Goal: Information Seeking & Learning: Learn about a topic

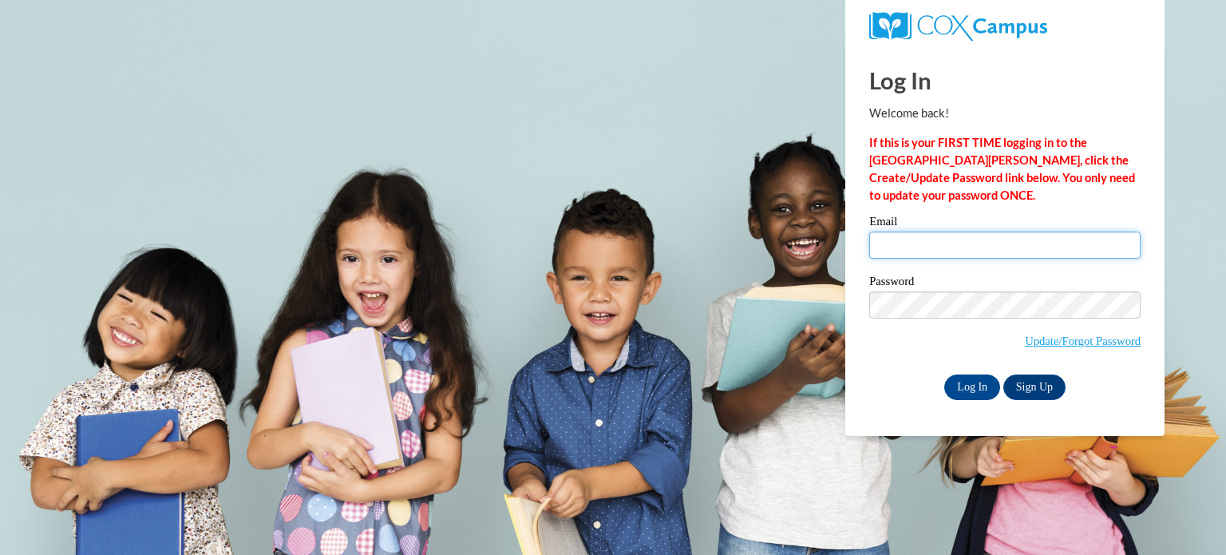
click at [941, 239] on input "Email" at bounding box center [1004, 244] width 271 height 27
type input "kgrundy@kusd.edu"
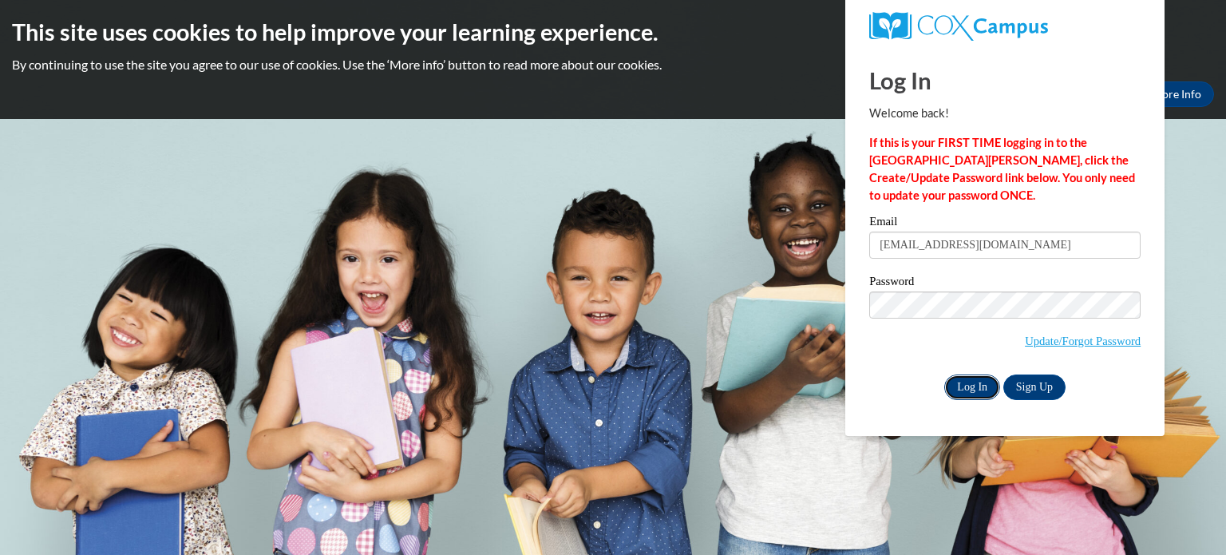
click at [962, 385] on input "Log In" at bounding box center [972, 387] width 56 height 26
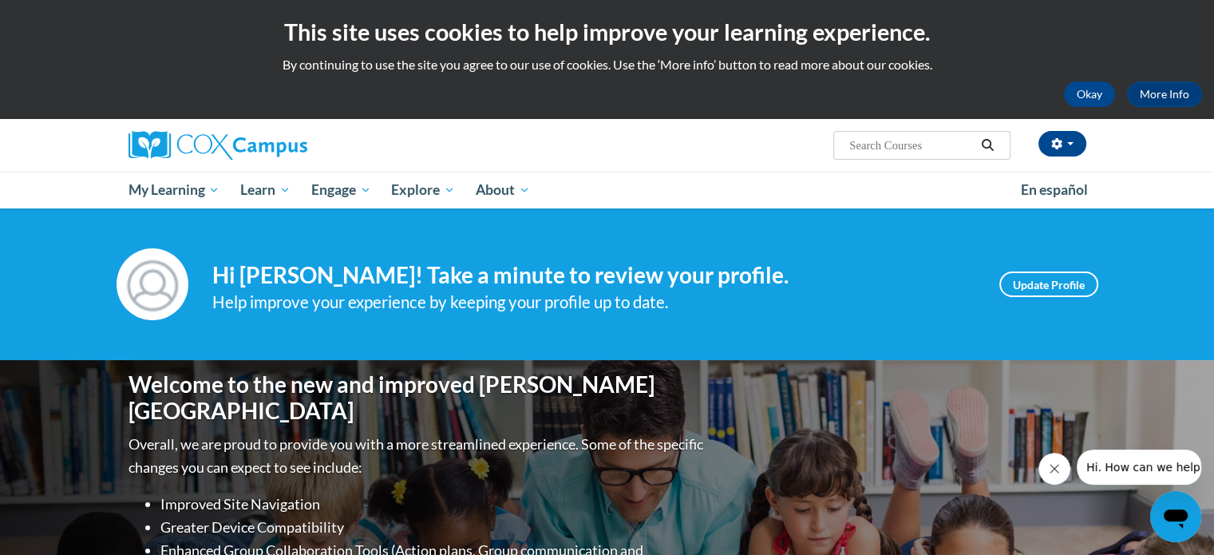
click at [1049, 474] on icon "Close message from company" at bounding box center [1054, 468] width 13 height 13
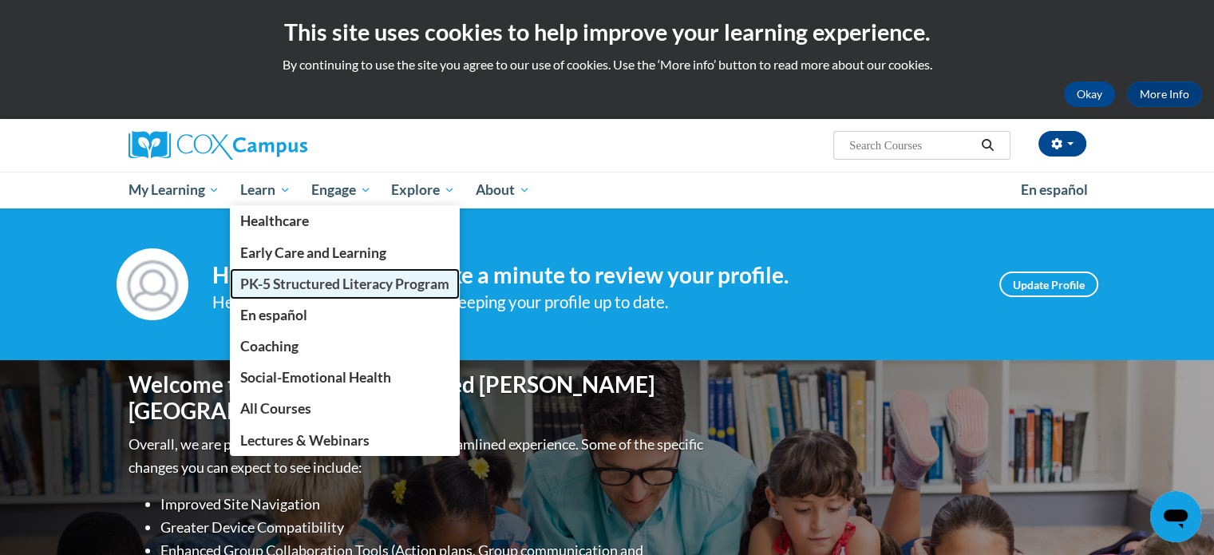
click at [284, 280] on span "PK-5 Structured Literacy Program" at bounding box center [344, 283] width 209 height 17
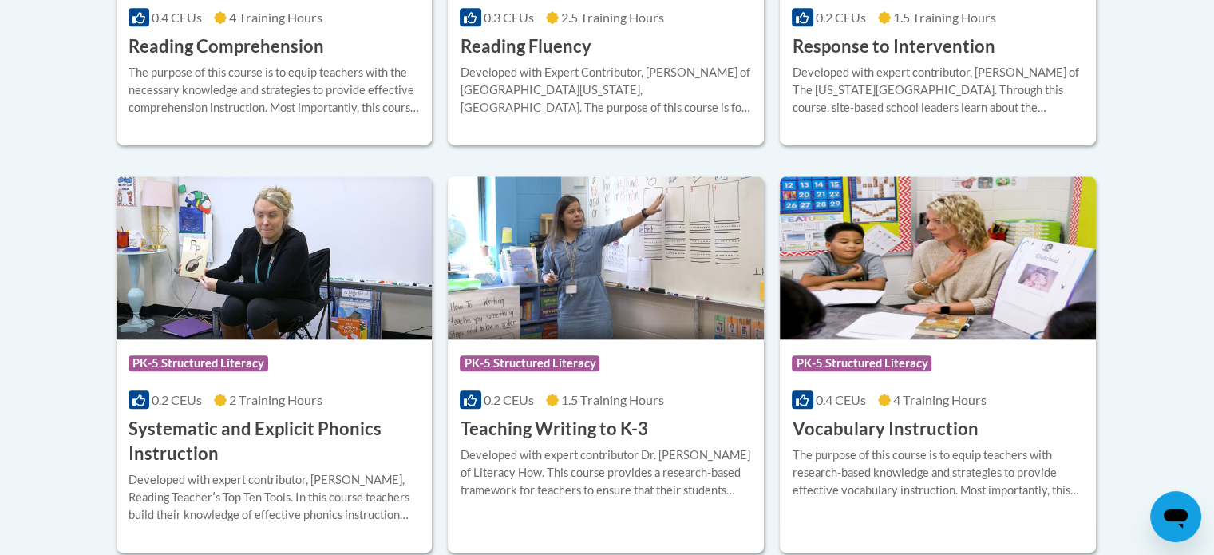
scroll to position [1915, 0]
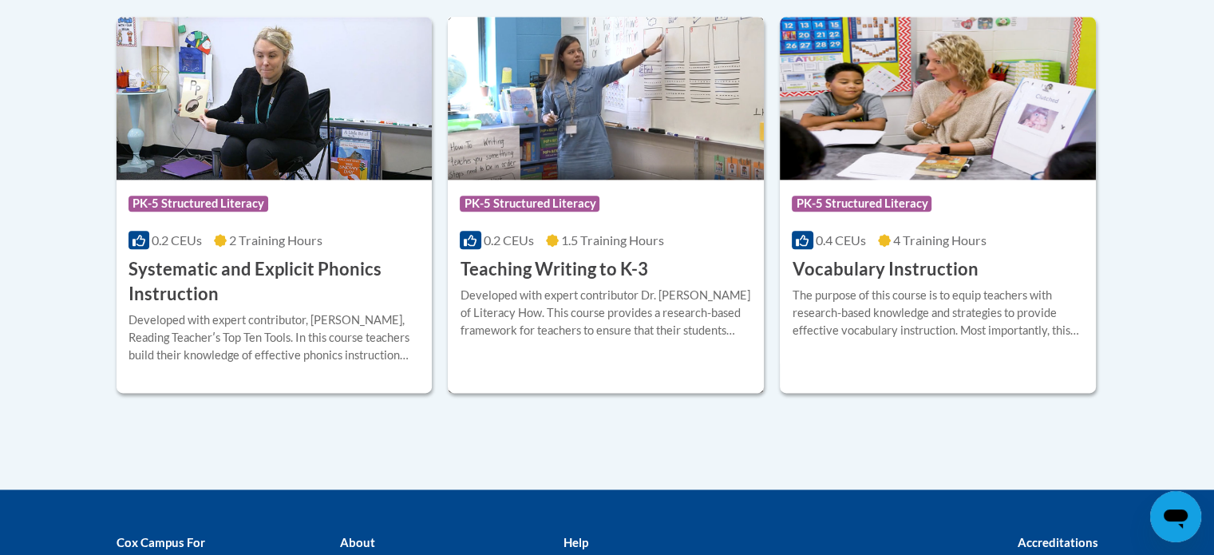
click at [515, 268] on h3 "Teaching Writing to K-3" at bounding box center [554, 269] width 188 height 25
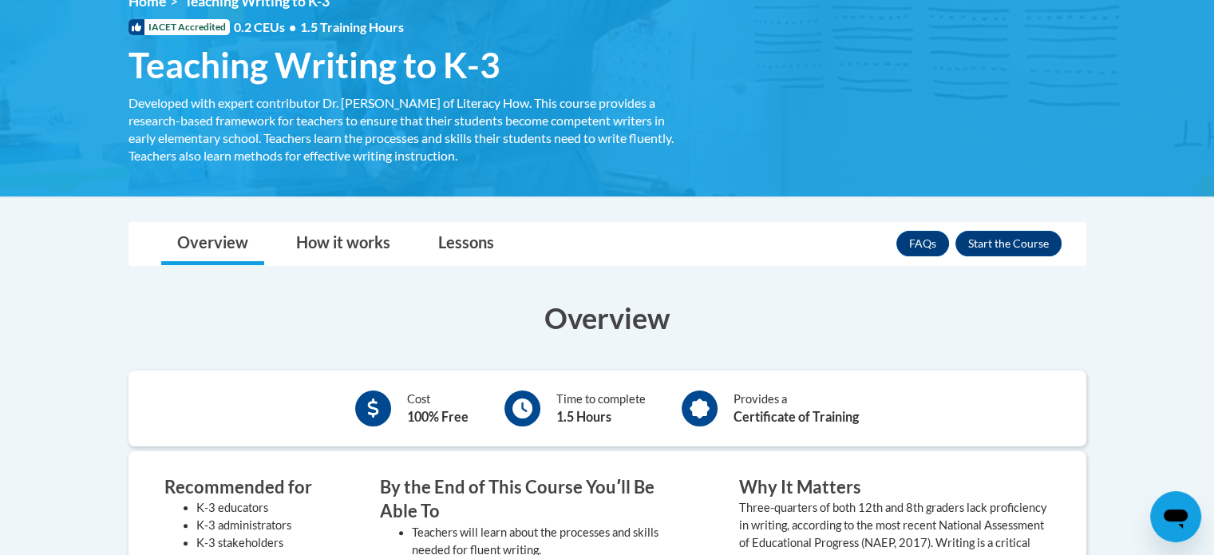
scroll to position [319, 0]
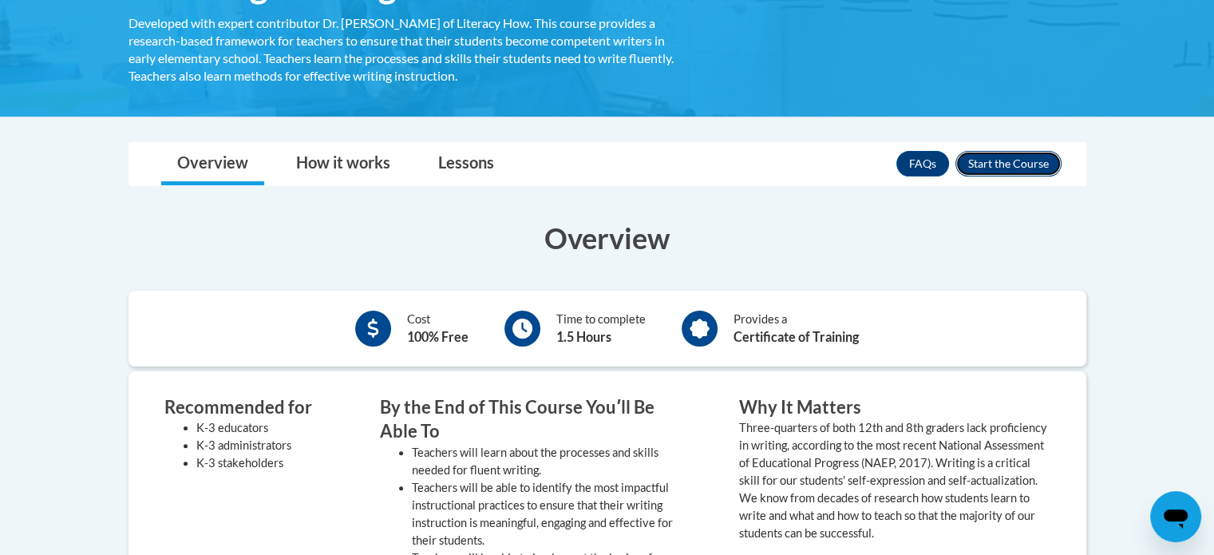
click at [1028, 155] on button "Enroll" at bounding box center [1008, 164] width 106 height 26
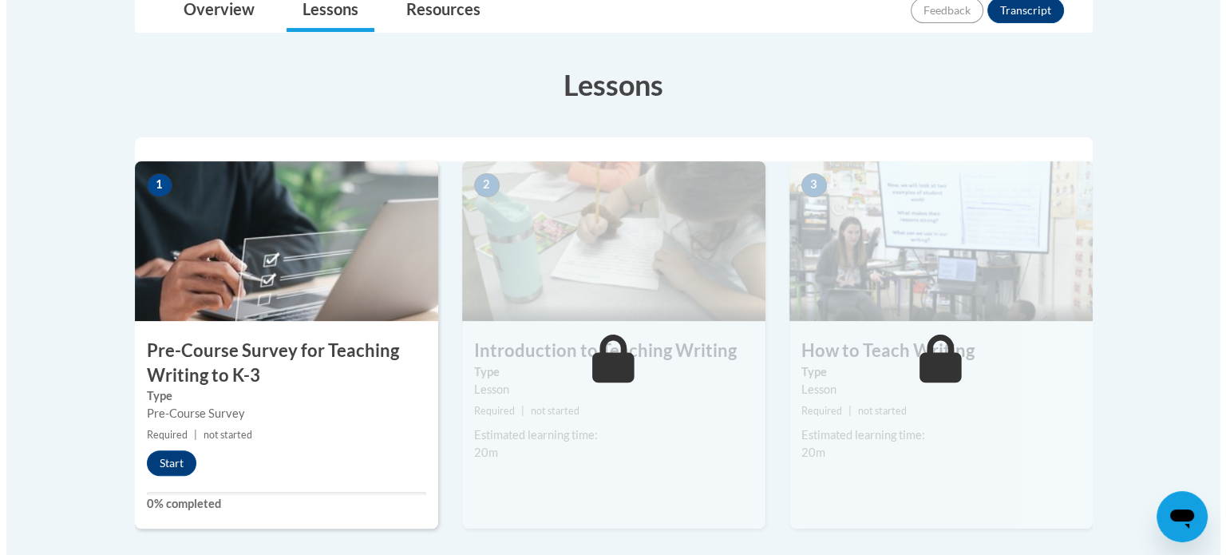
scroll to position [479, 0]
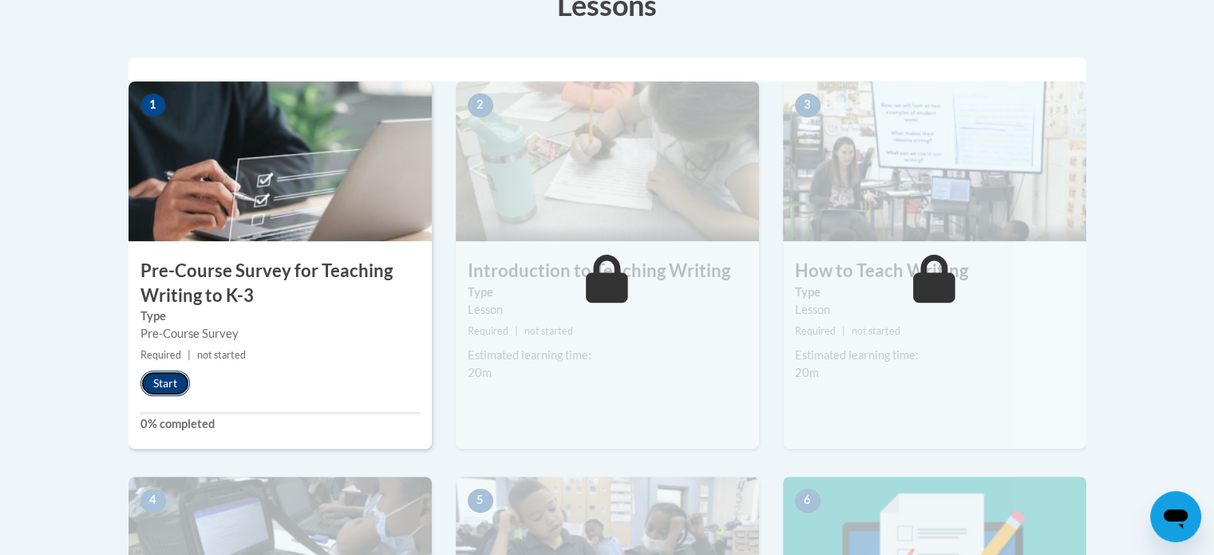
click at [163, 383] on button "Start" at bounding box center [164, 383] width 49 height 26
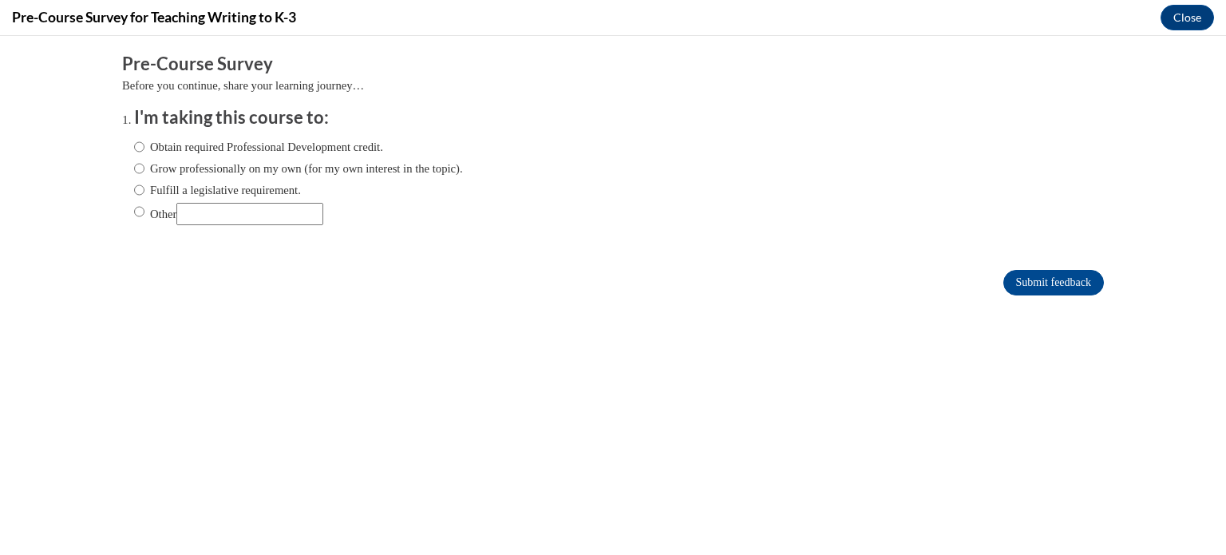
scroll to position [0, 0]
click at [134, 194] on input "Fulfill a legislative requirement." at bounding box center [139, 190] width 10 height 18
radio input "true"
click at [1033, 282] on input "Submit feedback" at bounding box center [1053, 283] width 101 height 26
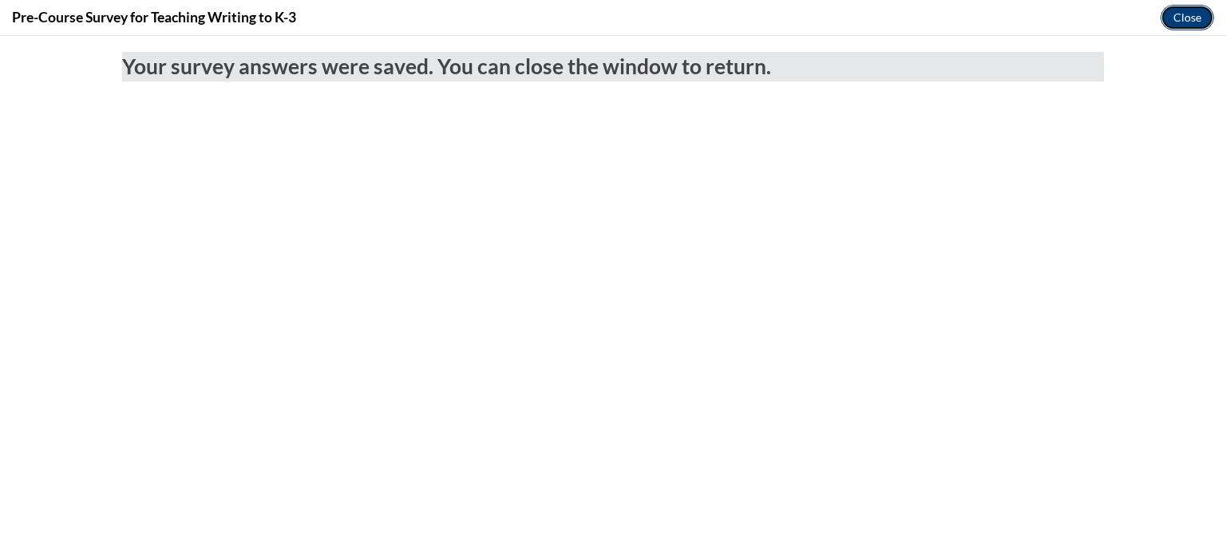
click at [1197, 18] on button "Close" at bounding box center [1186, 18] width 53 height 26
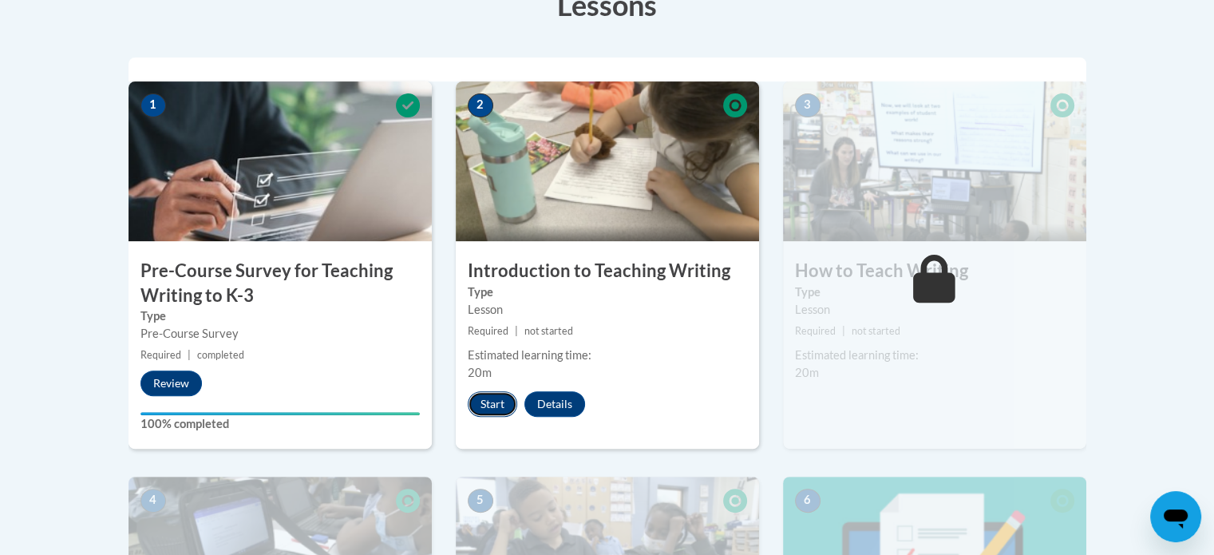
click at [490, 404] on button "Start" at bounding box center [492, 404] width 49 height 26
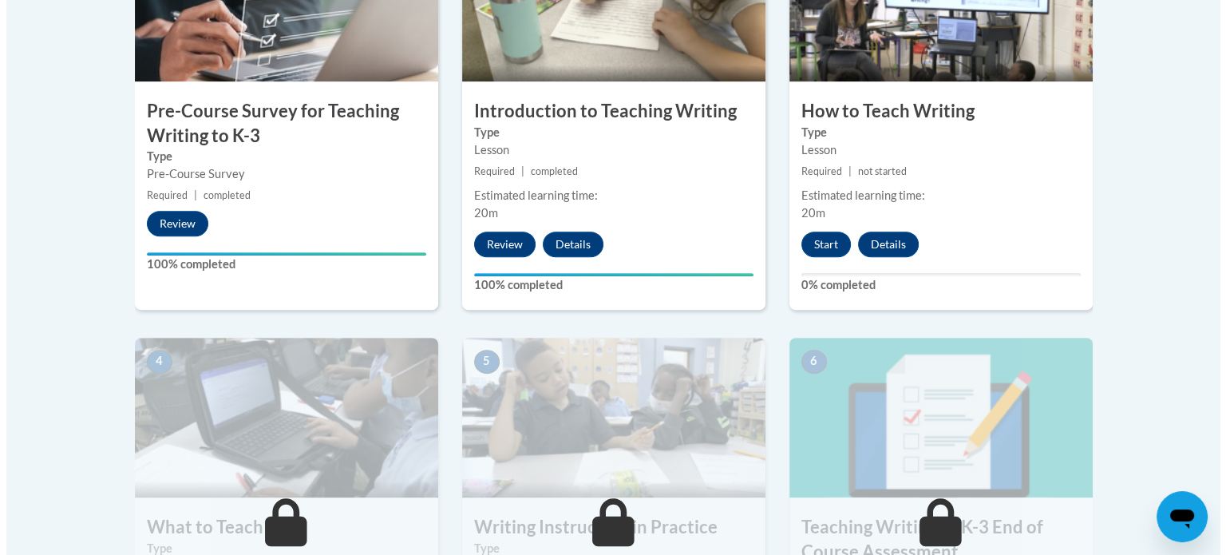
scroll to position [479, 0]
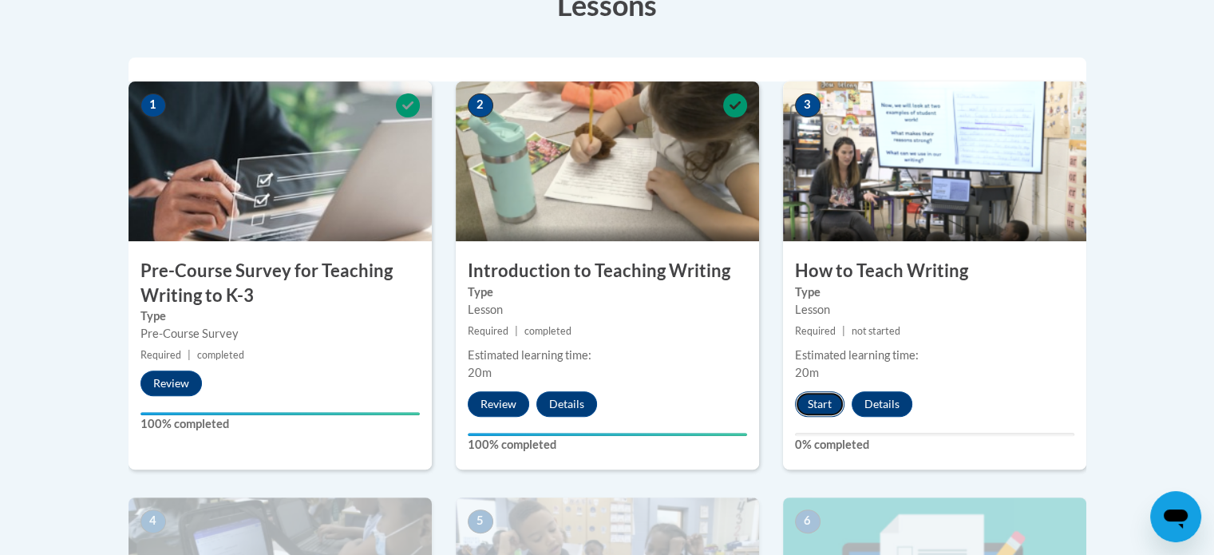
click at [819, 411] on button "Start" at bounding box center [819, 404] width 49 height 26
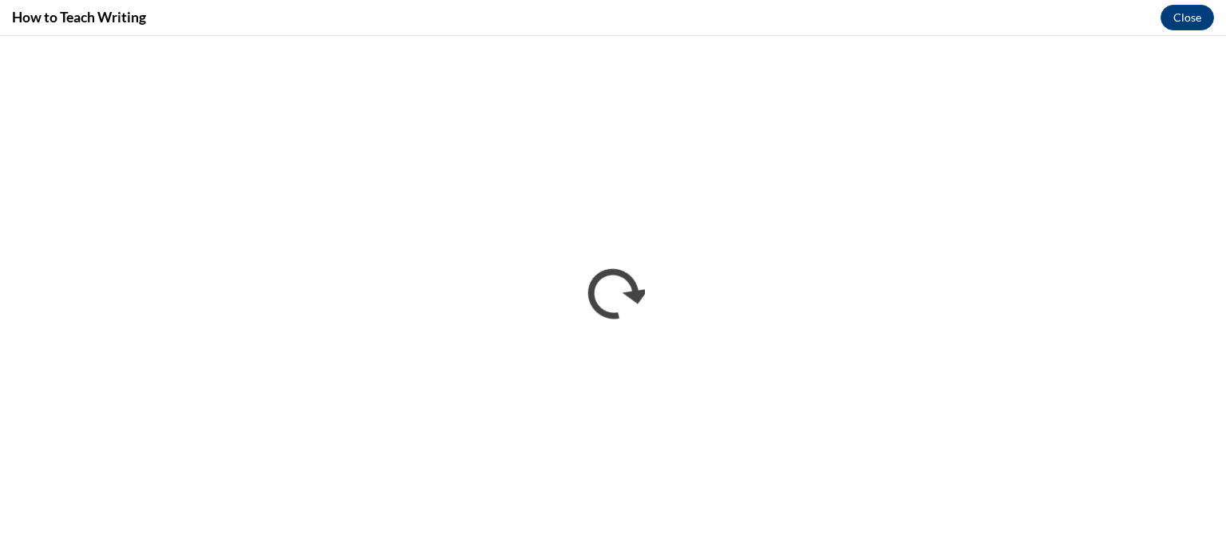
scroll to position [0, 0]
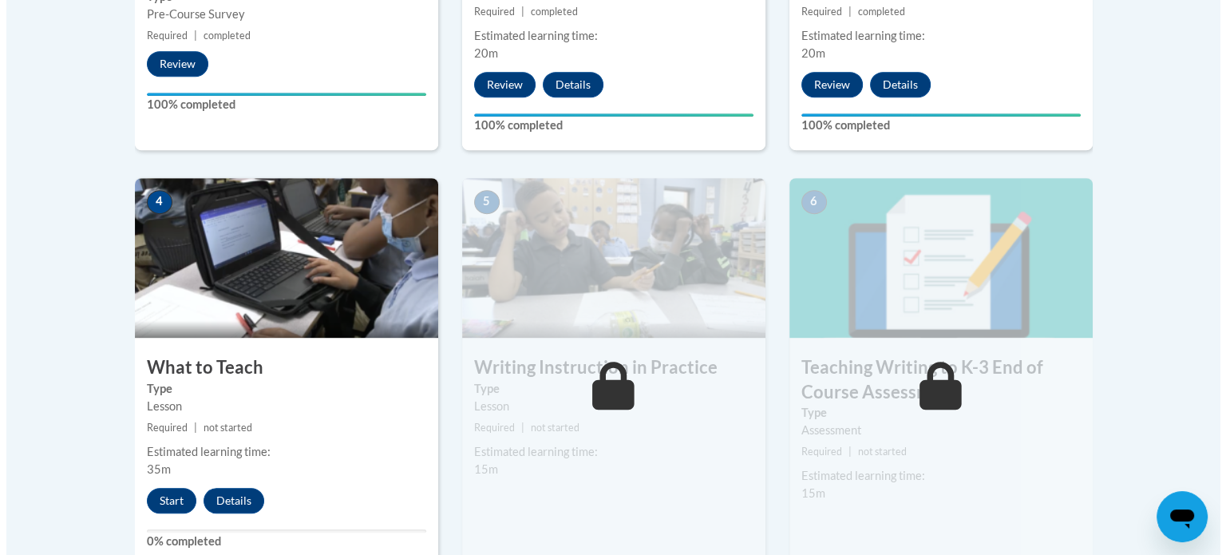
scroll to position [878, 0]
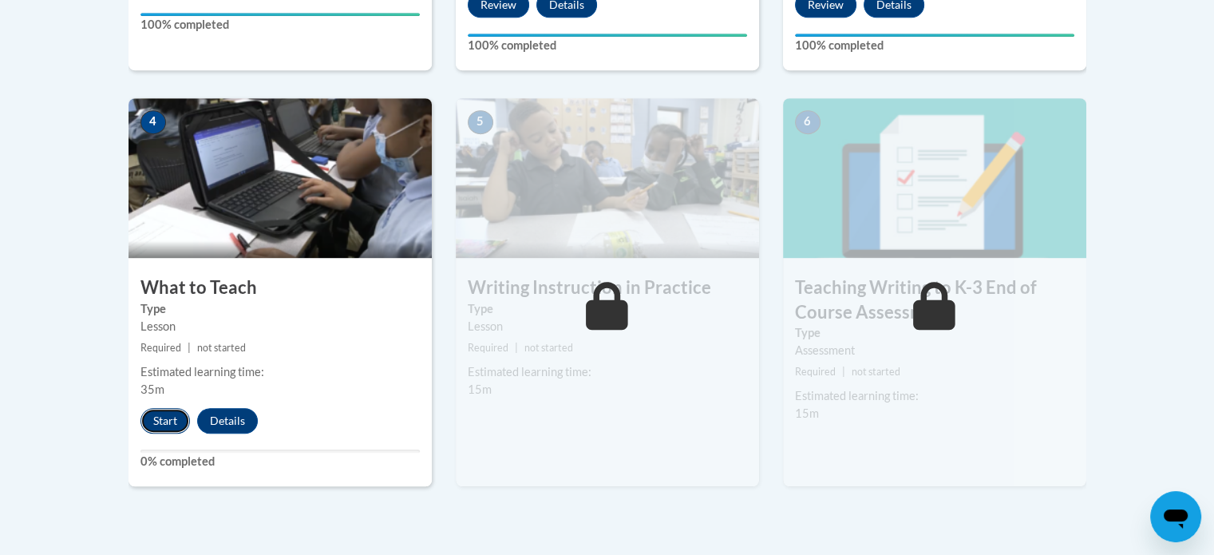
click at [157, 428] on button "Start" at bounding box center [164, 421] width 49 height 26
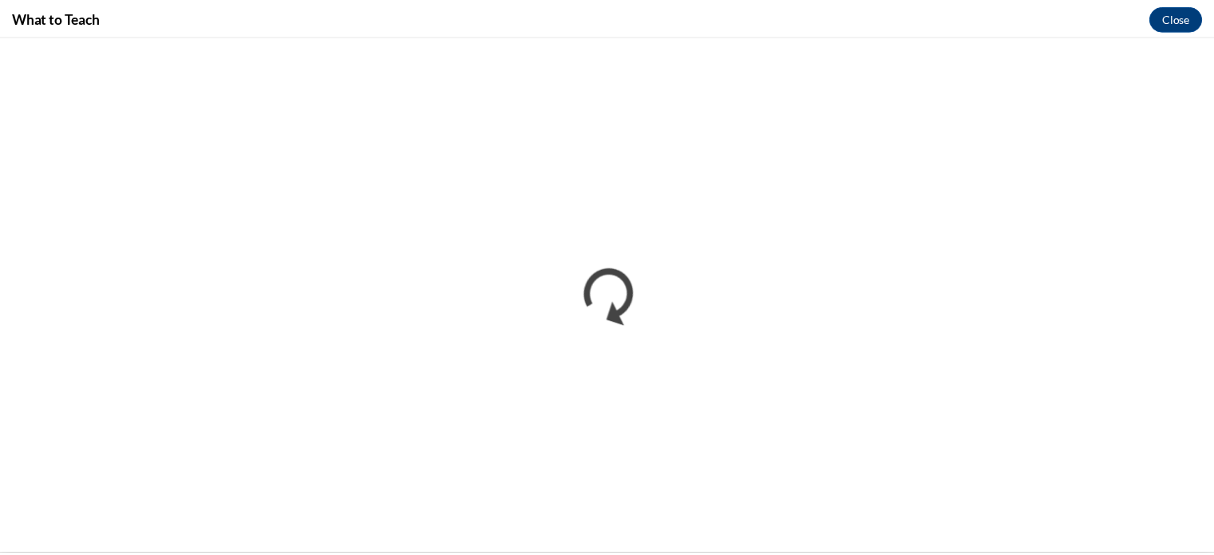
scroll to position [0, 0]
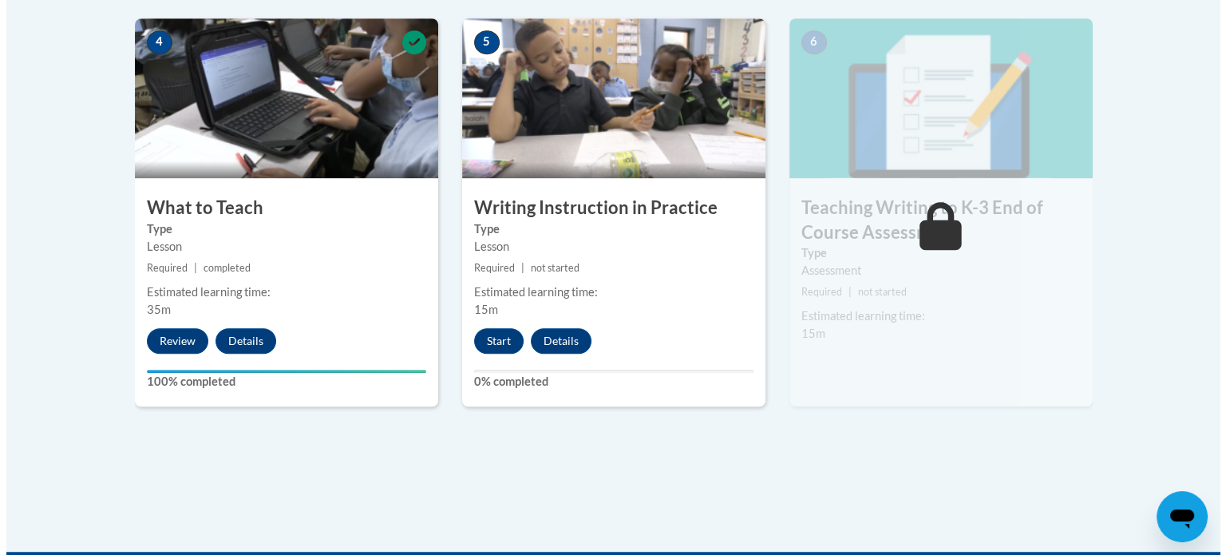
scroll to position [878, 0]
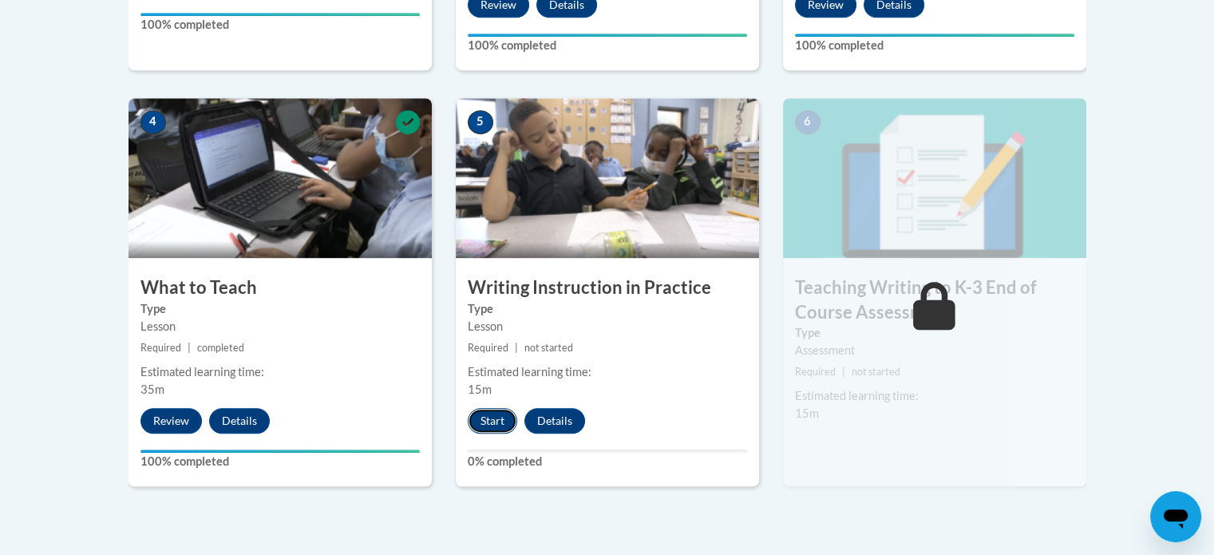
click at [502, 426] on button "Start" at bounding box center [492, 421] width 49 height 26
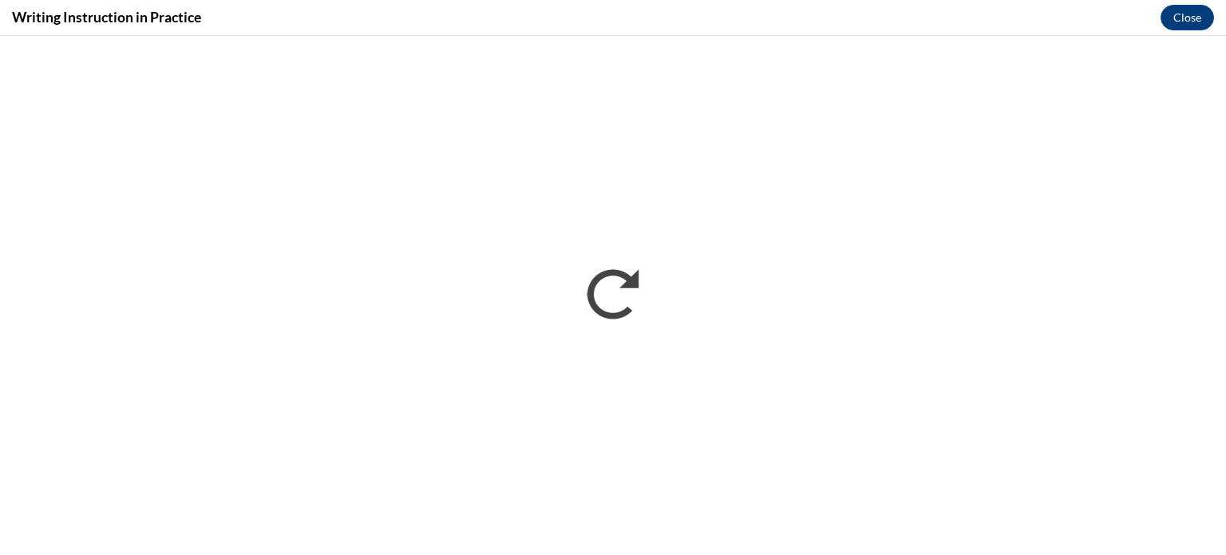
scroll to position [0, 0]
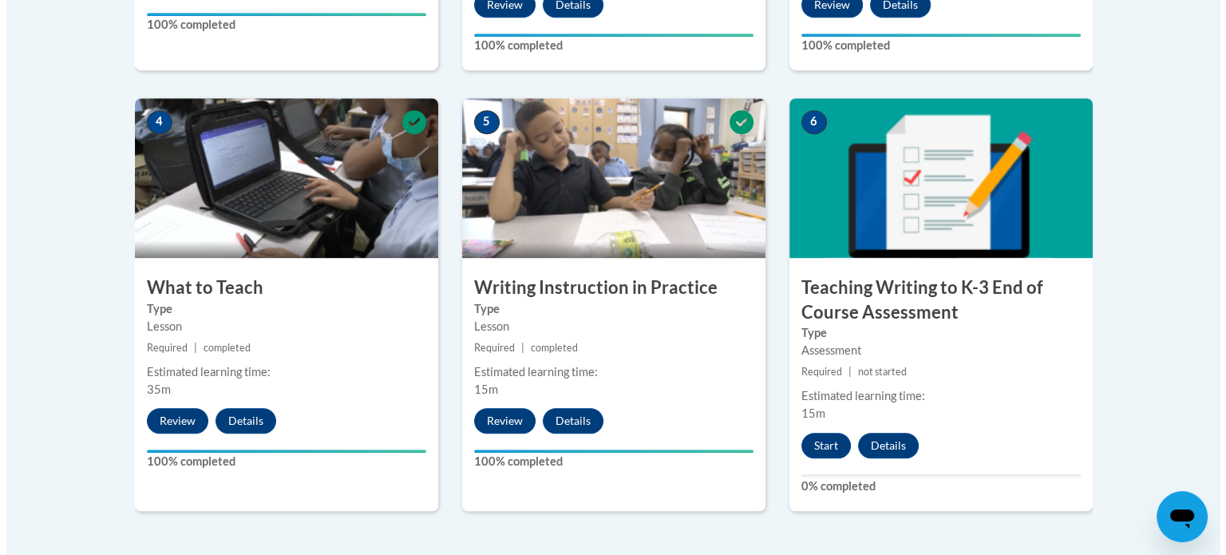
scroll to position [957, 0]
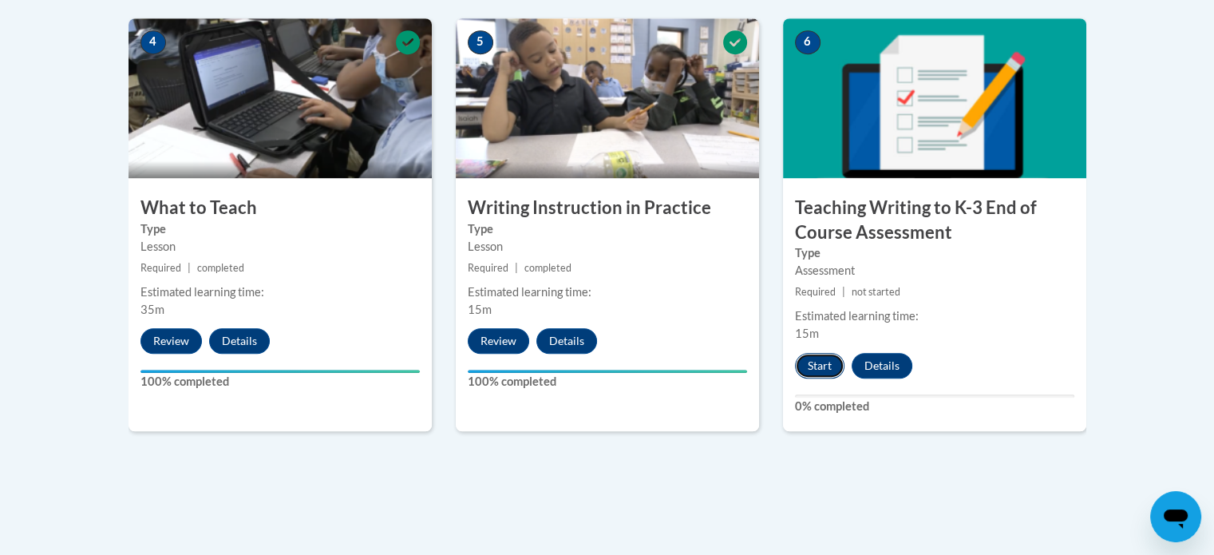
click at [823, 366] on button "Start" at bounding box center [819, 366] width 49 height 26
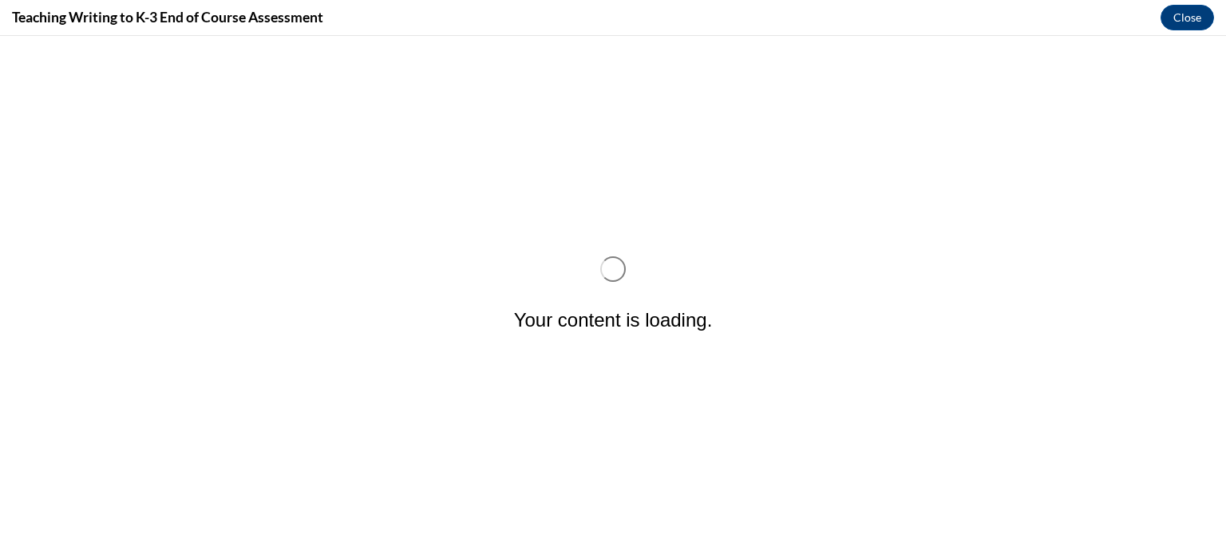
scroll to position [0, 0]
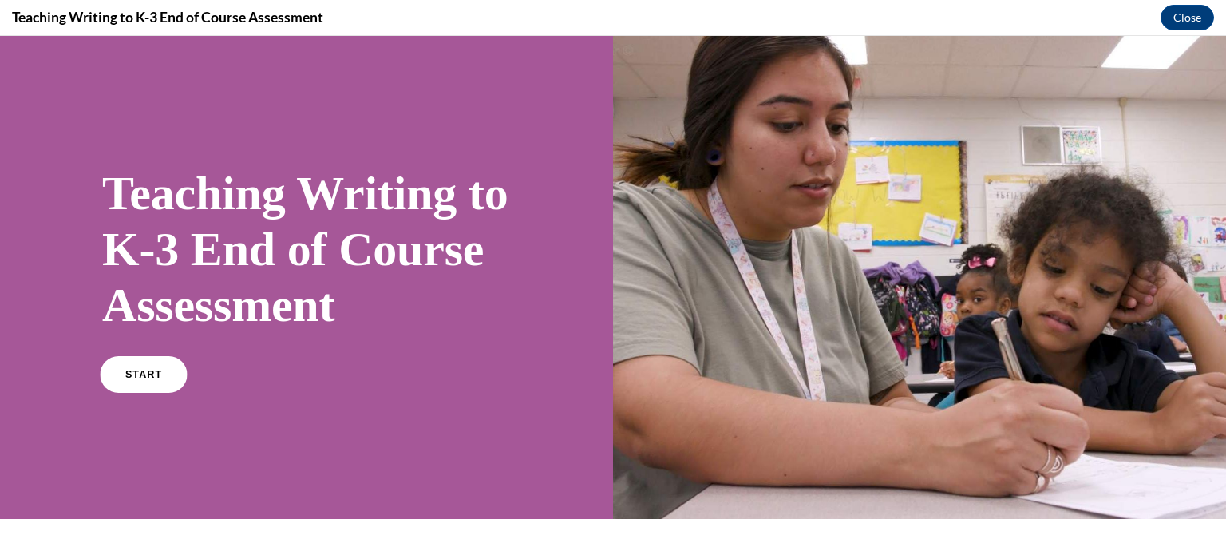
click at [105, 393] on link "START" at bounding box center [143, 374] width 87 height 37
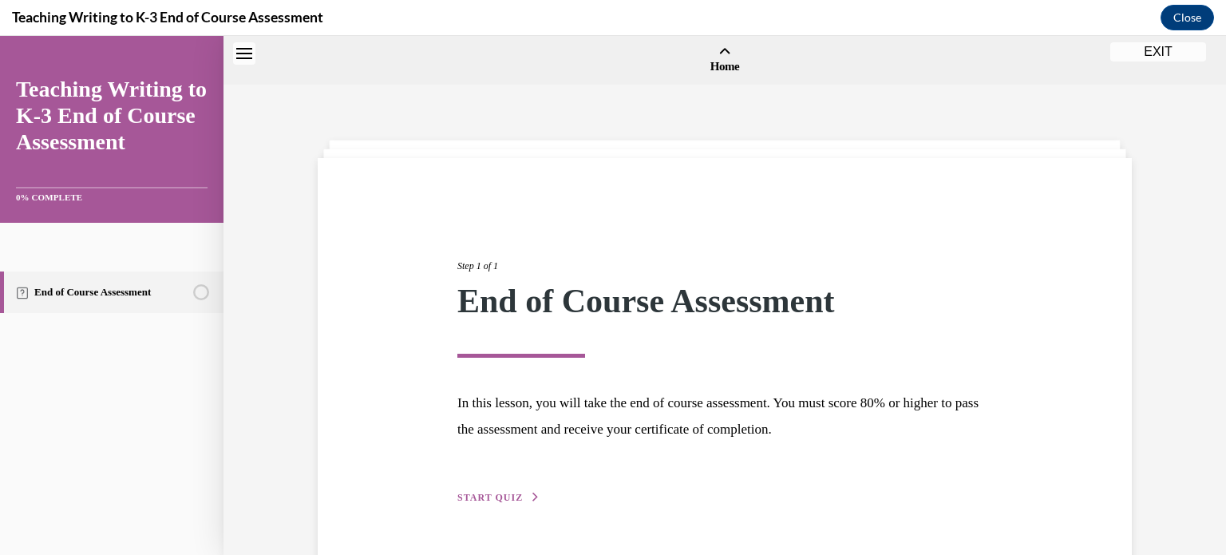
scroll to position [49, 0]
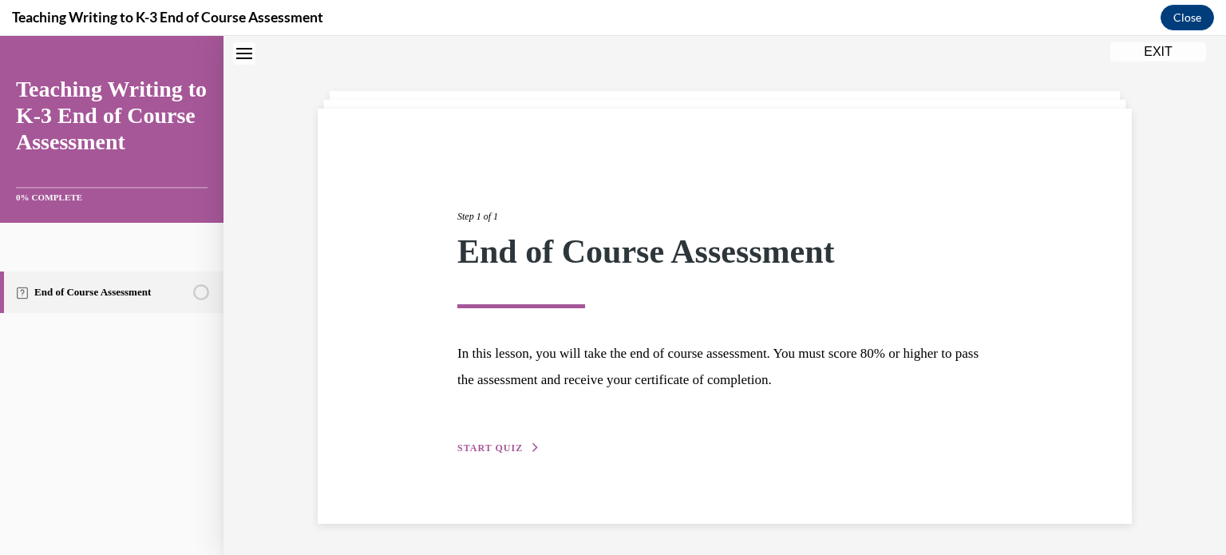
click at [479, 442] on span "START QUIZ" at bounding box center [489, 447] width 65 height 11
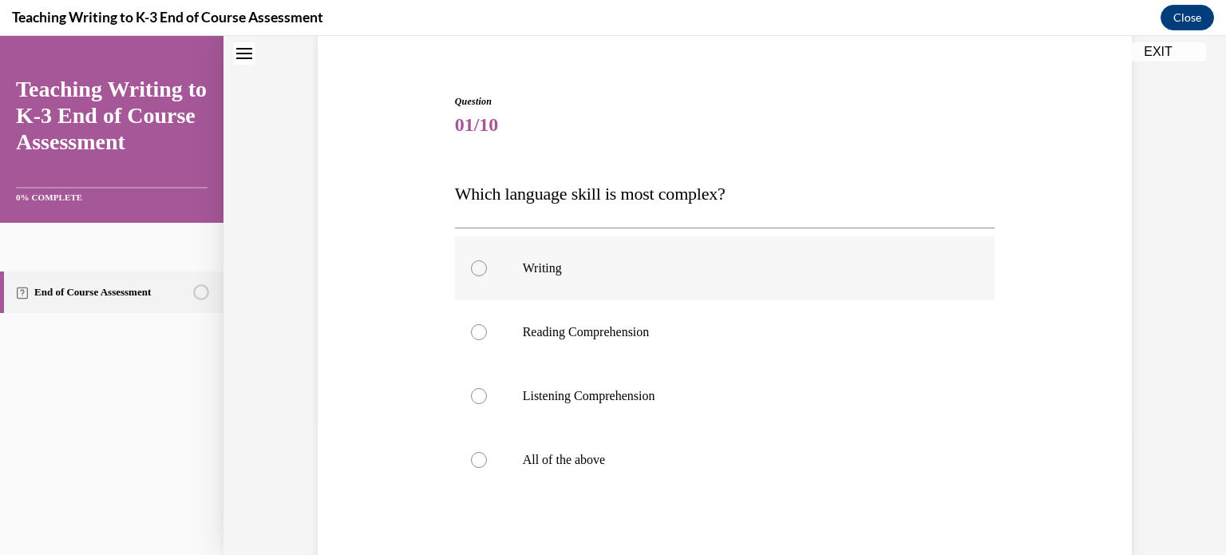
scroll to position [207, 0]
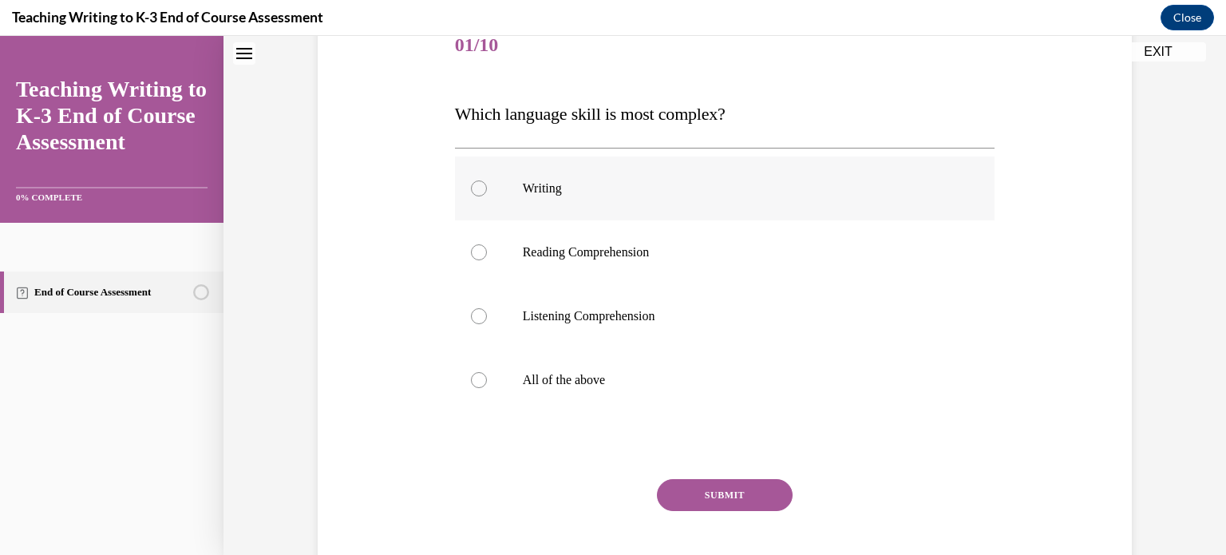
click at [566, 182] on p "Writing" at bounding box center [739, 188] width 432 height 16
click at [487, 182] on input "Writing" at bounding box center [479, 188] width 16 height 16
radio input "true"
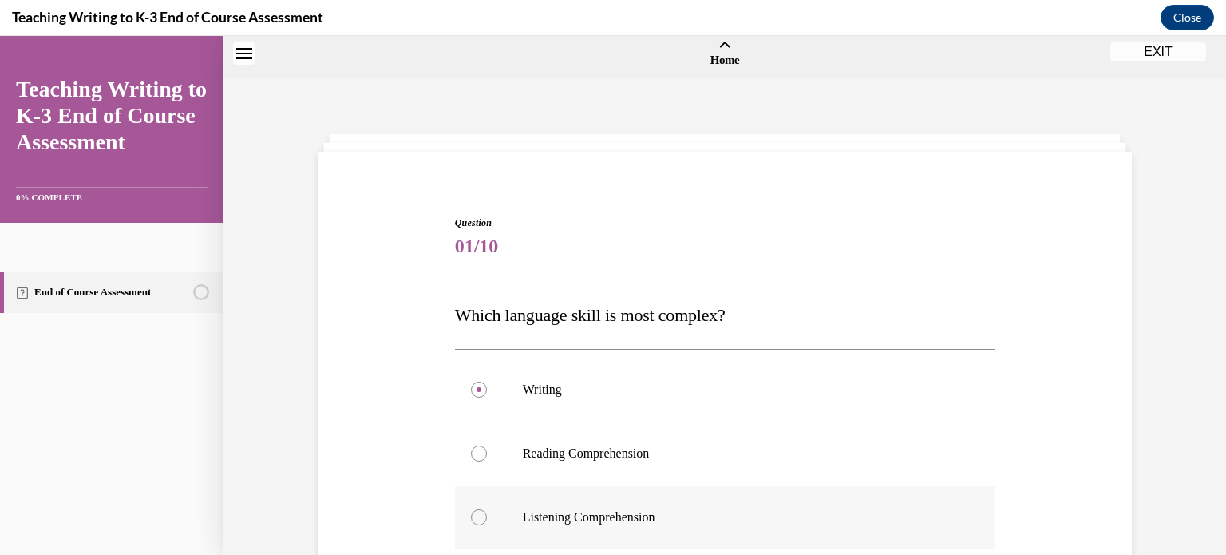
scroll to position [166, 0]
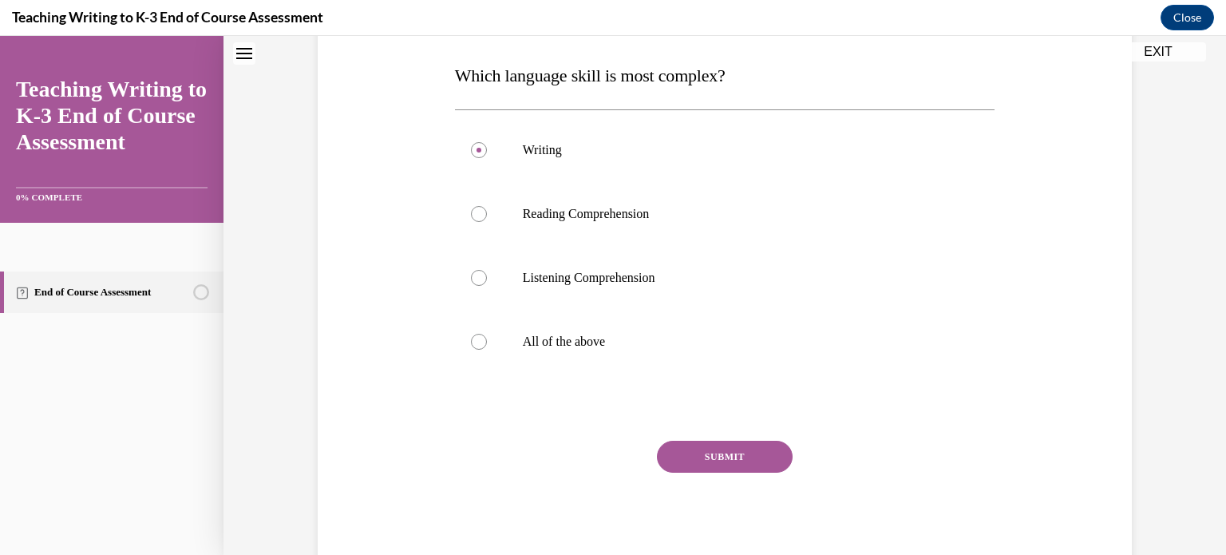
click at [737, 458] on button "SUBMIT" at bounding box center [725, 456] width 136 height 32
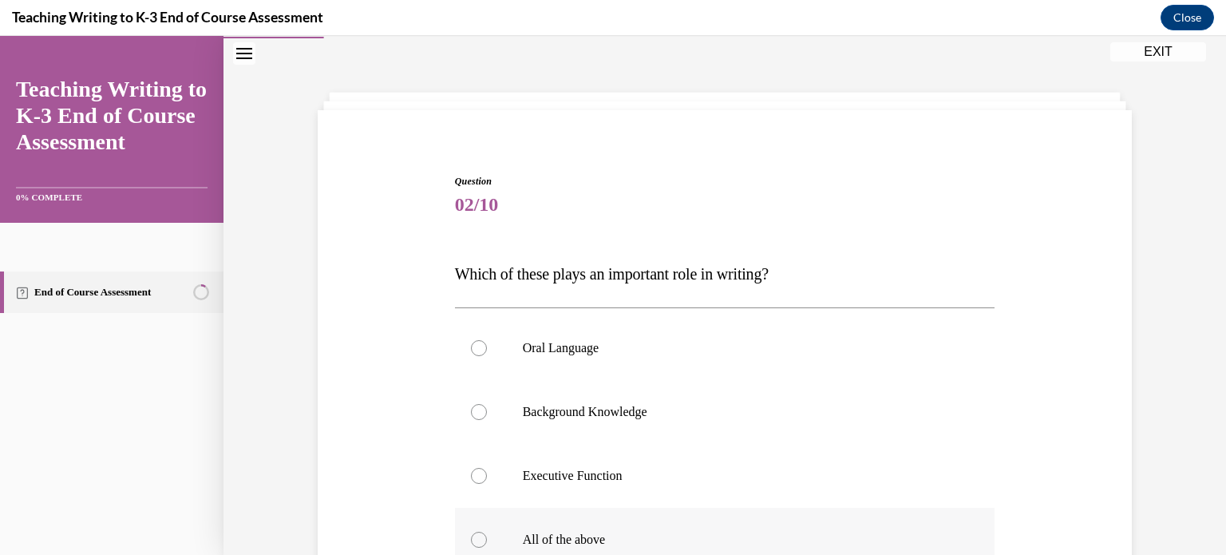
scroll to position [207, 0]
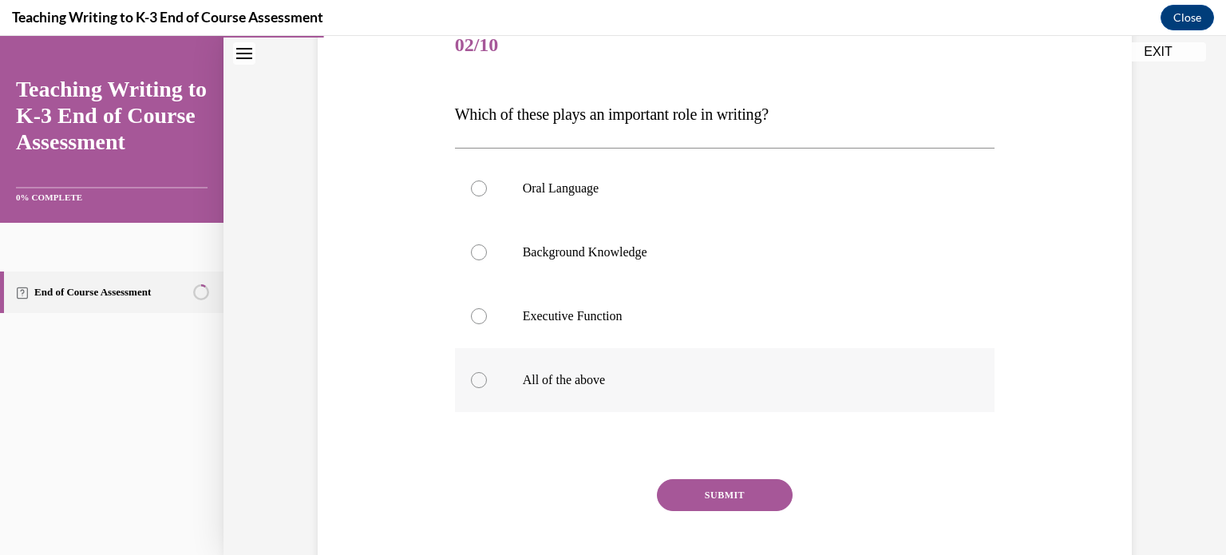
click at [591, 376] on p "All of the above" at bounding box center [739, 380] width 432 height 16
click at [487, 376] on input "All of the above" at bounding box center [479, 380] width 16 height 16
radio input "true"
click at [692, 498] on button "SUBMIT" at bounding box center [725, 495] width 136 height 32
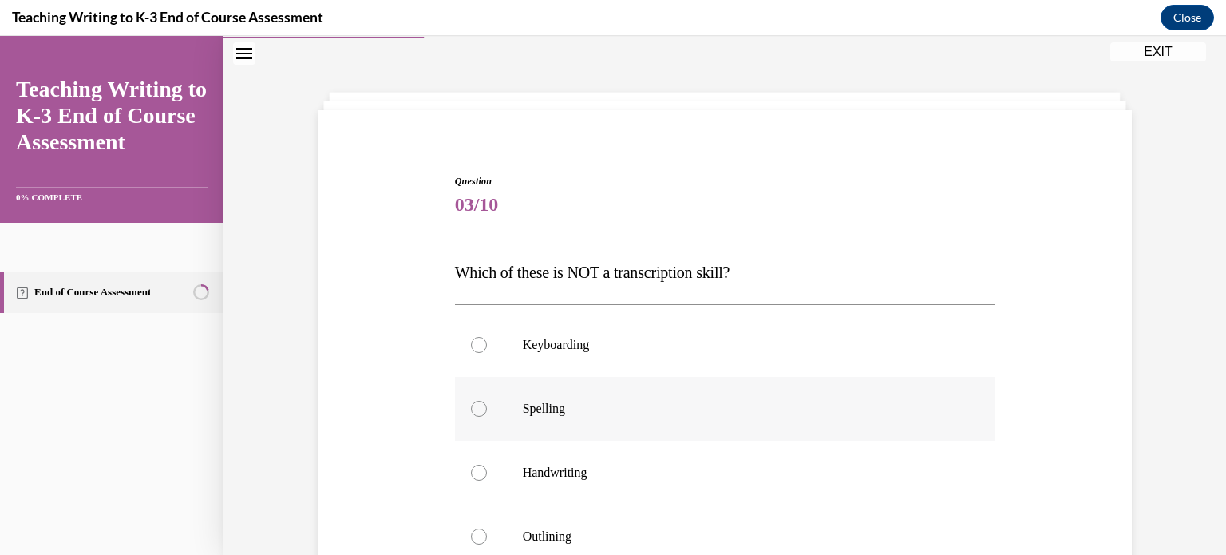
scroll to position [128, 0]
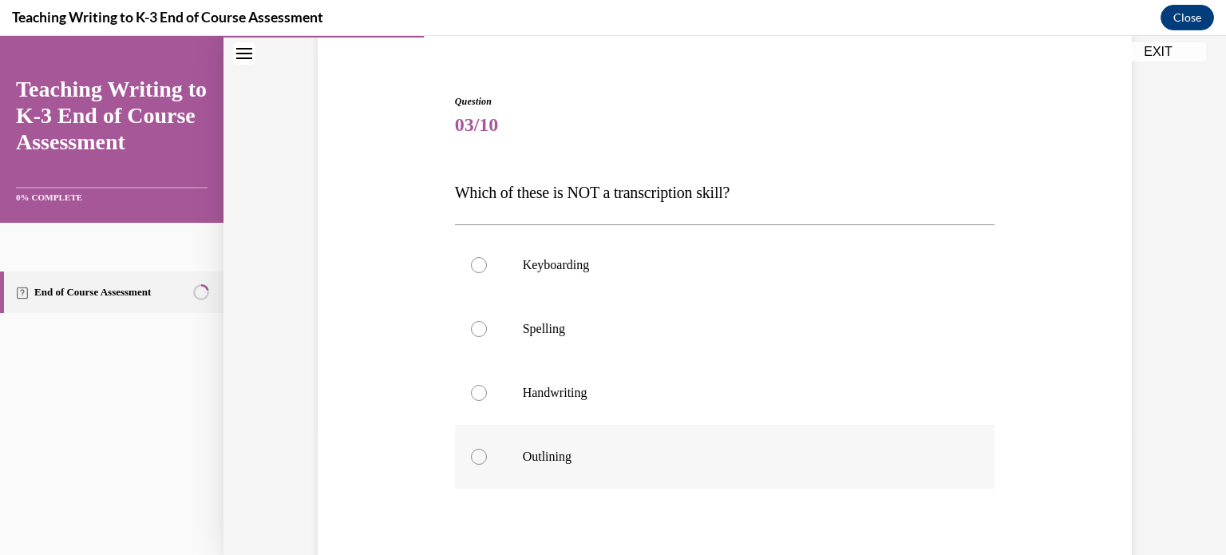
click at [630, 449] on p "Outlining" at bounding box center [739, 456] width 432 height 16
click at [487, 449] on input "Outlining" at bounding box center [479, 456] width 16 height 16
radio input "true"
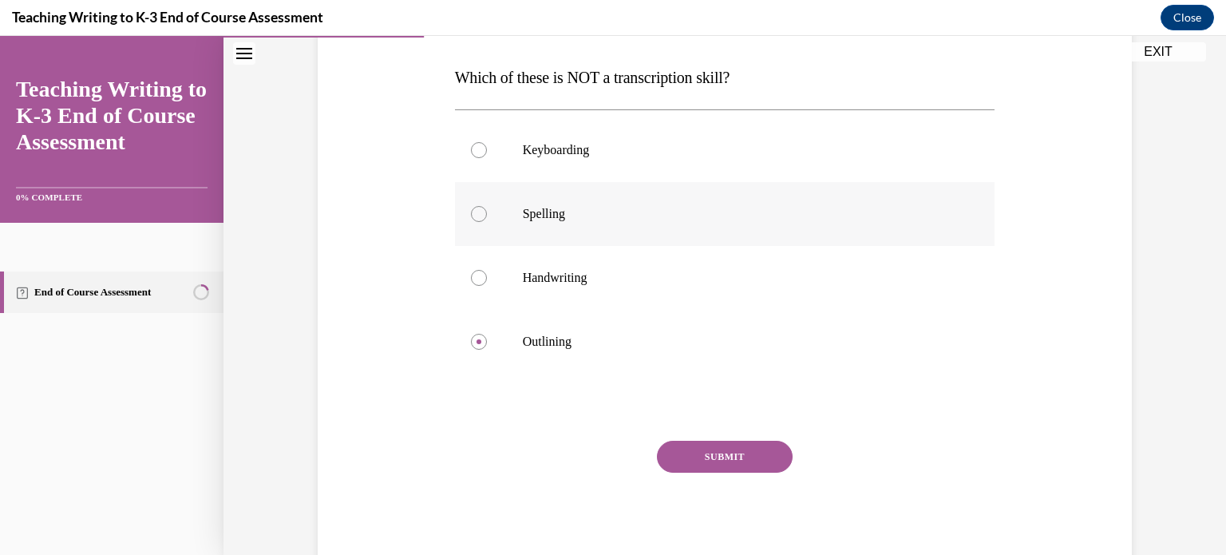
click at [594, 191] on label "Spelling" at bounding box center [725, 214] width 540 height 64
click at [487, 206] on input "Spelling" at bounding box center [479, 214] width 16 height 16
radio input "true"
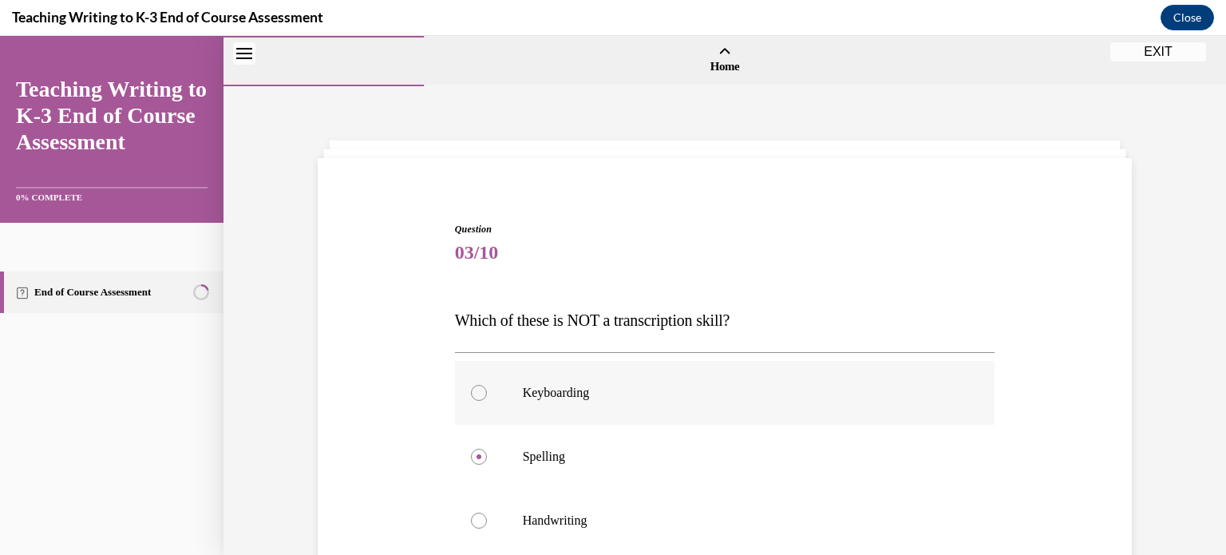
scroll to position [160, 0]
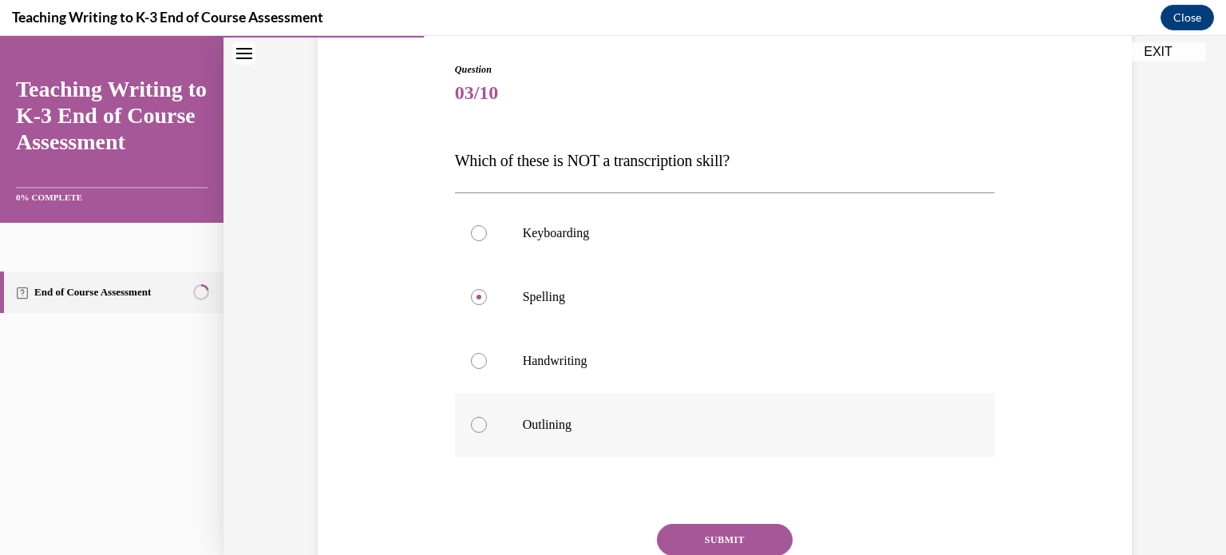
click at [586, 421] on p "Outlining" at bounding box center [739, 424] width 432 height 16
click at [487, 421] on input "Outlining" at bounding box center [479, 424] width 16 height 16
radio input "true"
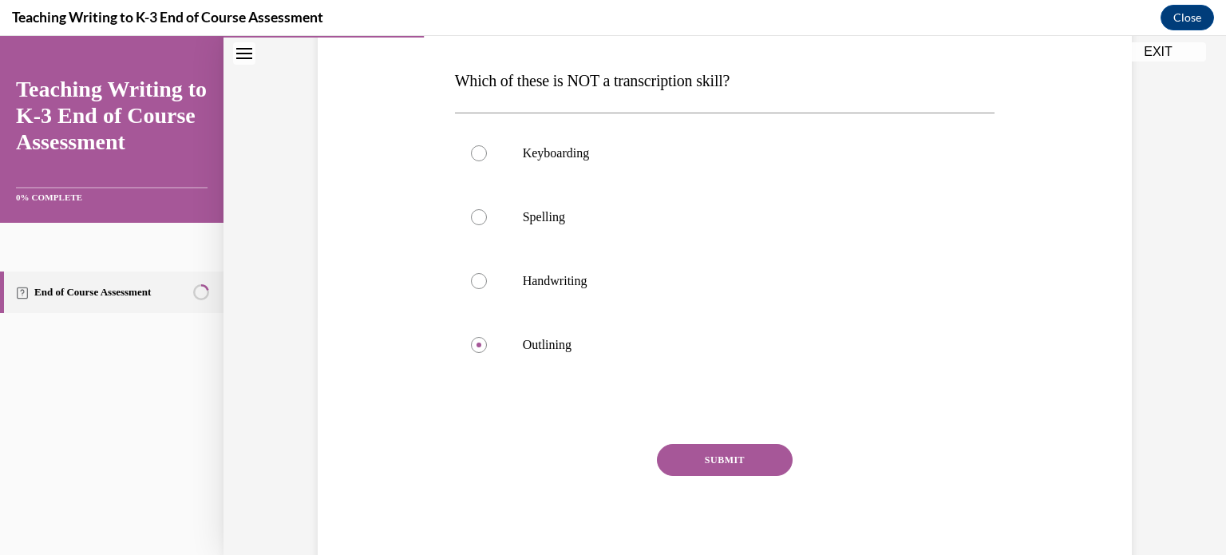
click at [677, 460] on button "SUBMIT" at bounding box center [725, 460] width 136 height 32
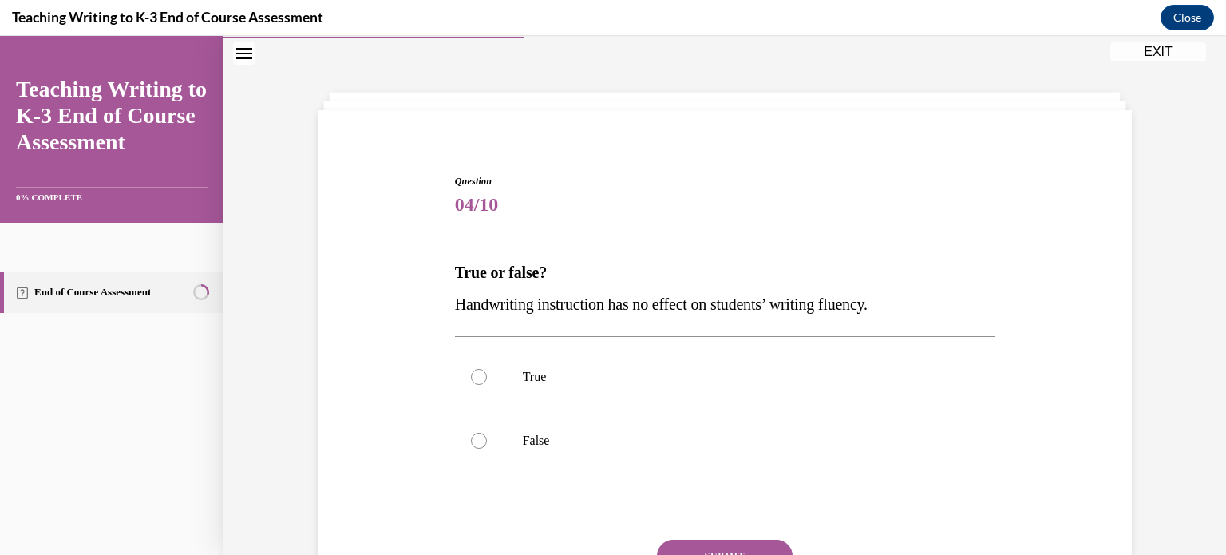
scroll to position [128, 0]
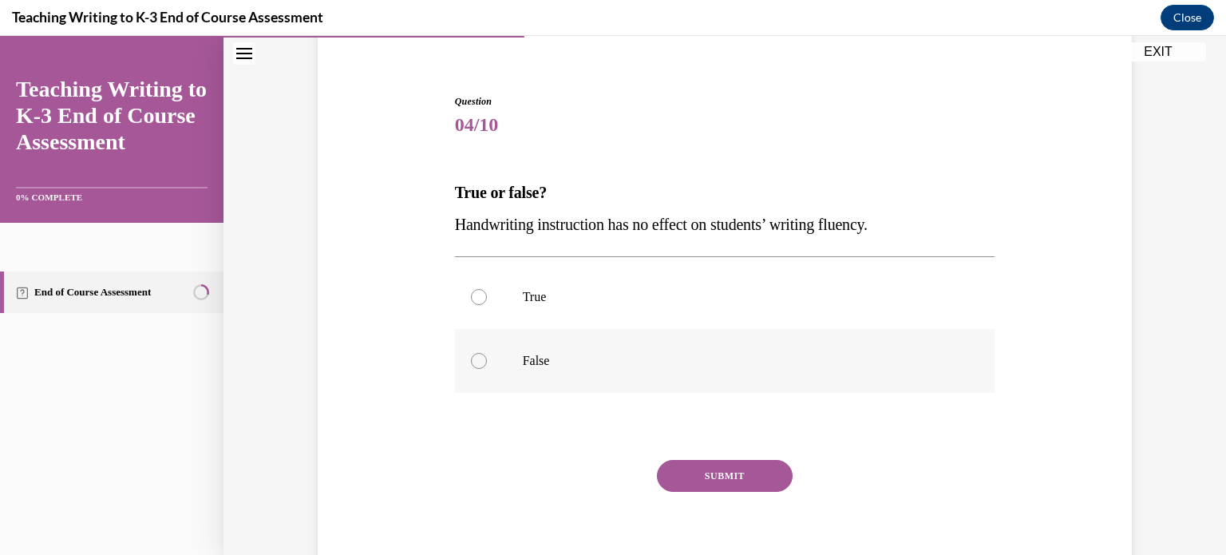
click at [503, 362] on label "False" at bounding box center [725, 361] width 540 height 64
click at [487, 362] on input "False" at bounding box center [479, 361] width 16 height 16
radio input "true"
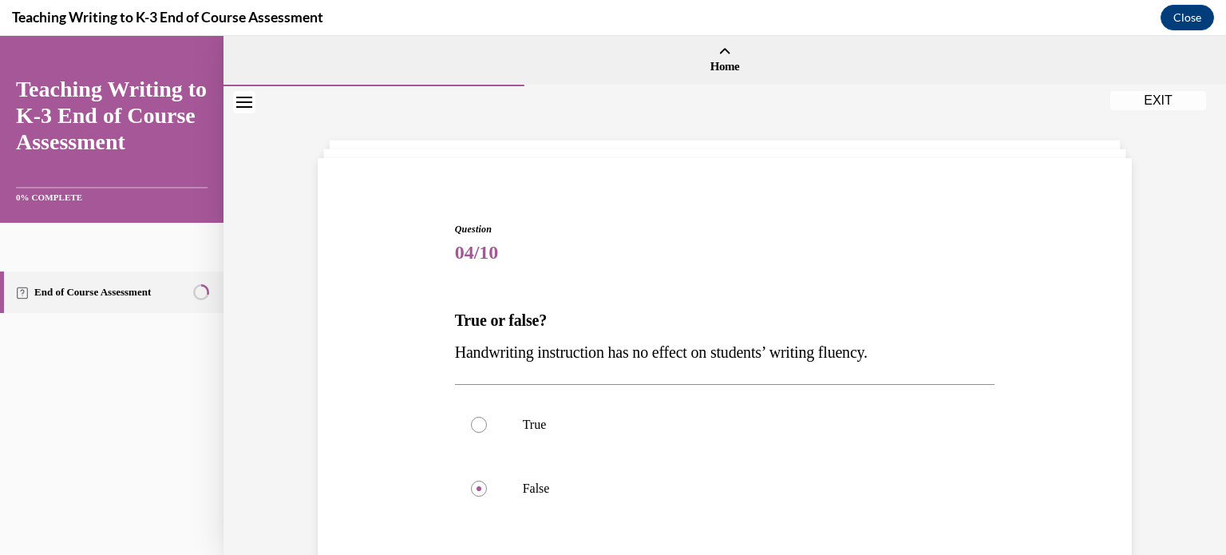
scroll to position [147, 0]
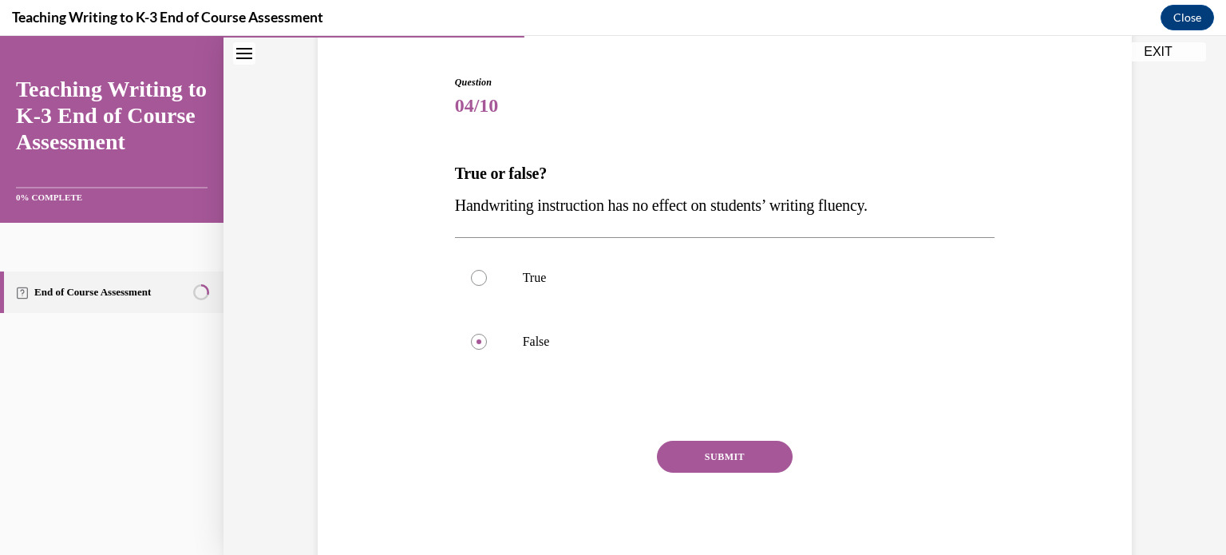
click at [686, 459] on button "SUBMIT" at bounding box center [725, 456] width 136 height 32
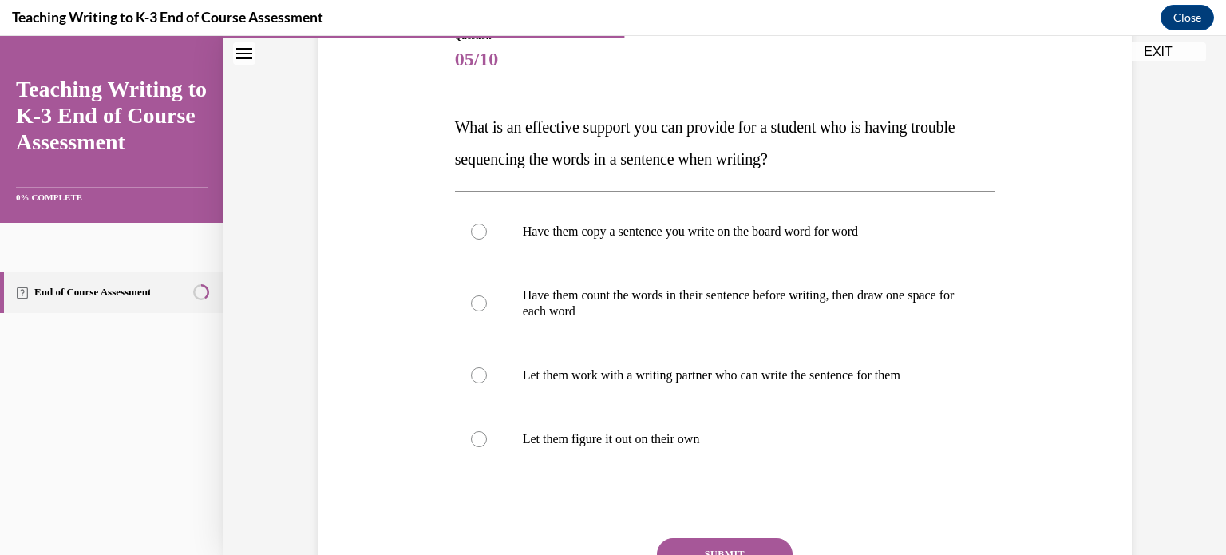
scroll to position [191, 0]
click at [577, 420] on label "Let them figure it out on their own" at bounding box center [725, 441] width 540 height 64
click at [487, 432] on input "Let them figure it out on their own" at bounding box center [479, 440] width 16 height 16
radio input "true"
click at [724, 545] on button "SUBMIT" at bounding box center [725, 555] width 136 height 32
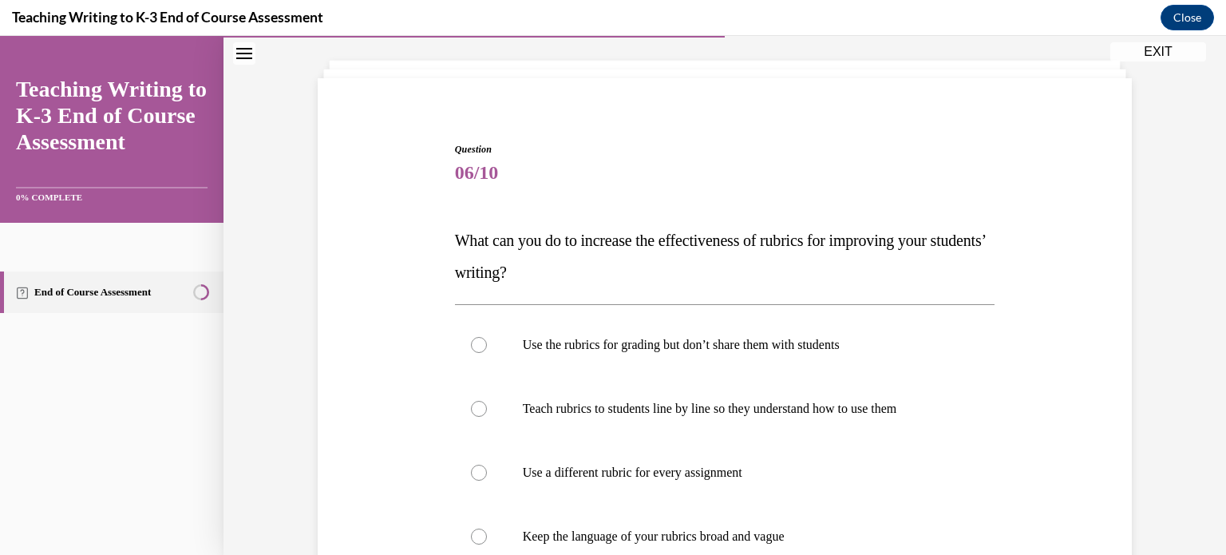
scroll to position [160, 0]
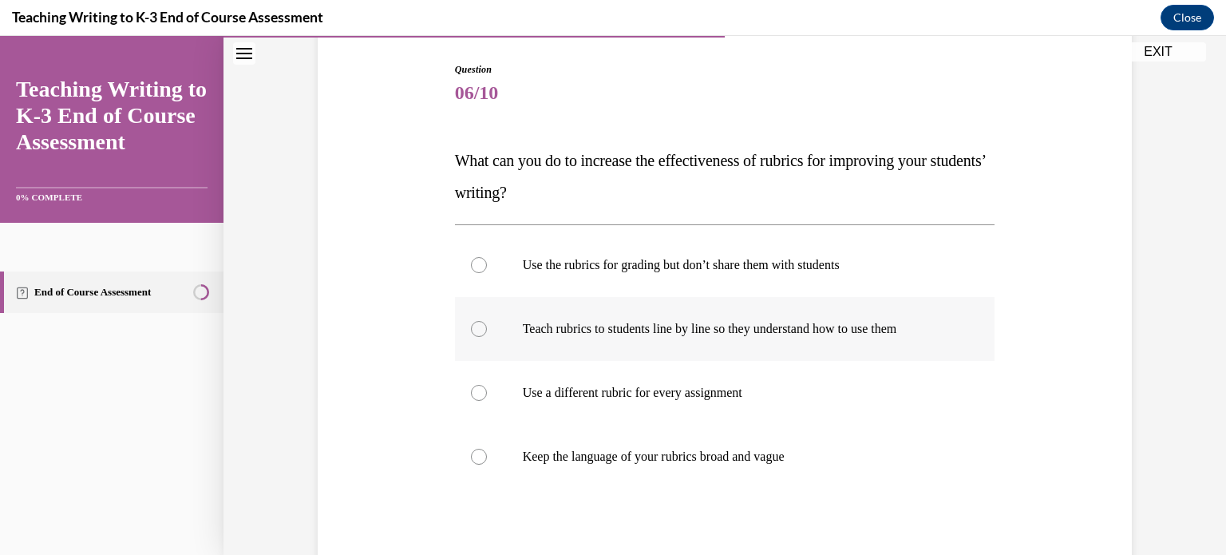
click at [641, 338] on label "Teach rubrics to students line by line so they understand how to use them" at bounding box center [725, 329] width 540 height 64
click at [487, 337] on input "Teach rubrics to students line by line so they understand how to use them" at bounding box center [479, 329] width 16 height 16
radio input "true"
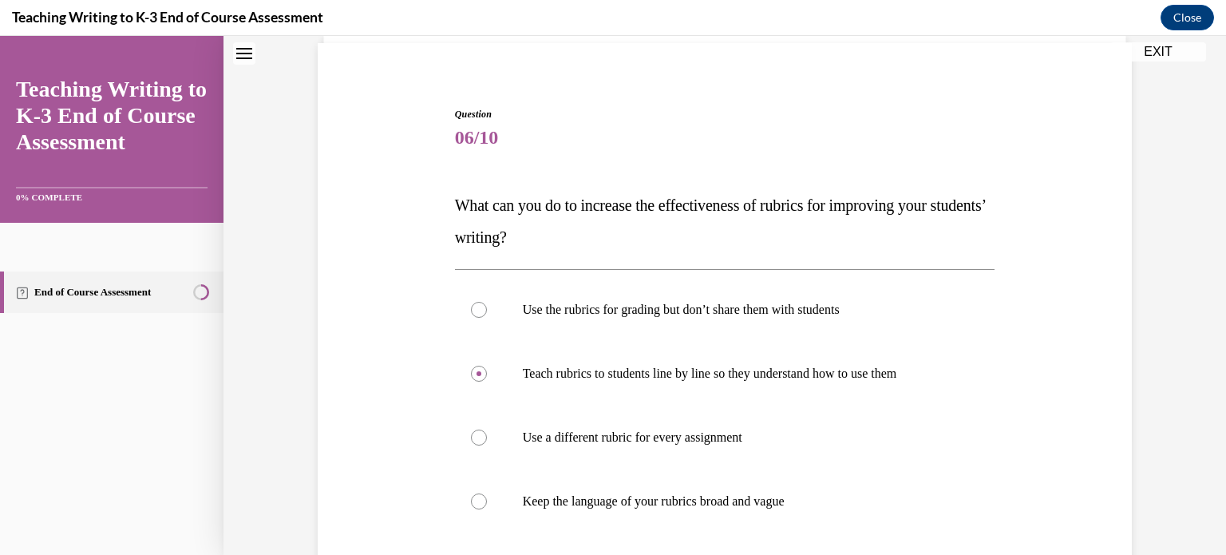
scroll to position [35, 0]
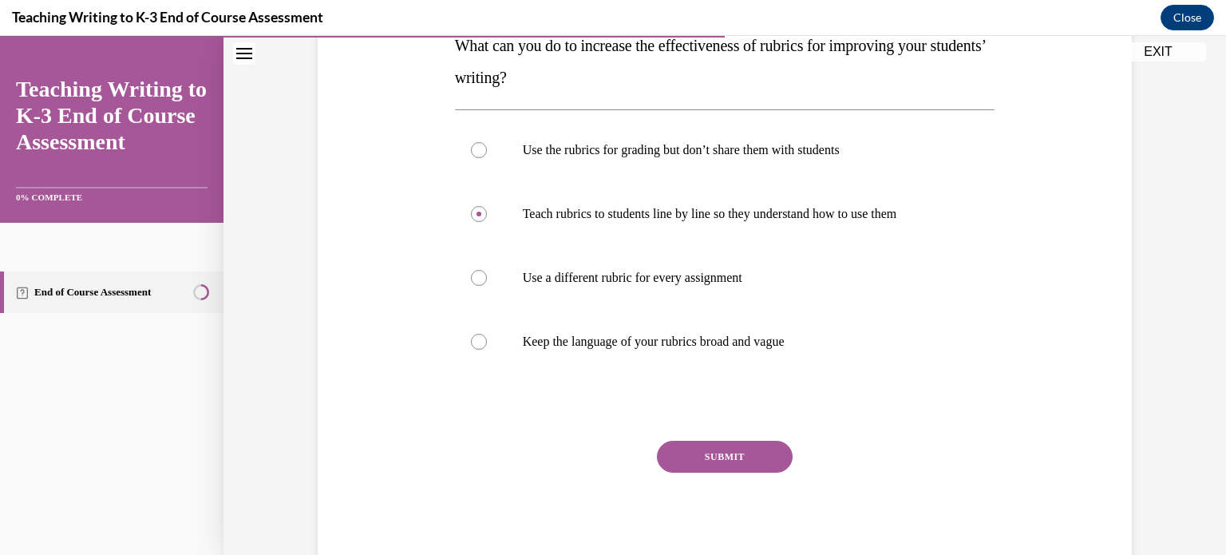
click at [710, 450] on button "SUBMIT" at bounding box center [725, 456] width 136 height 32
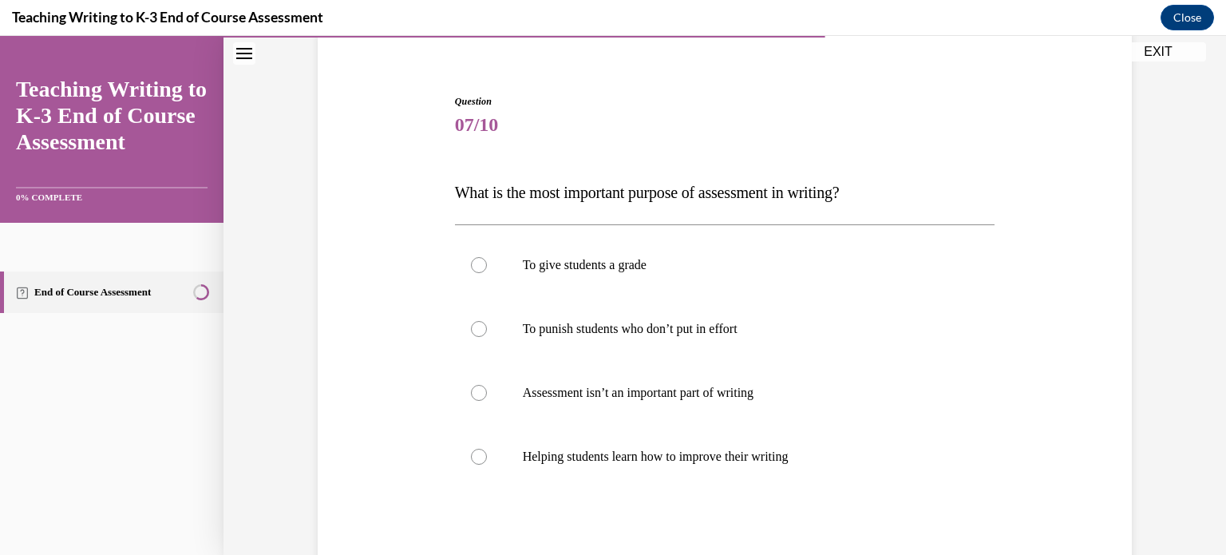
scroll to position [207, 0]
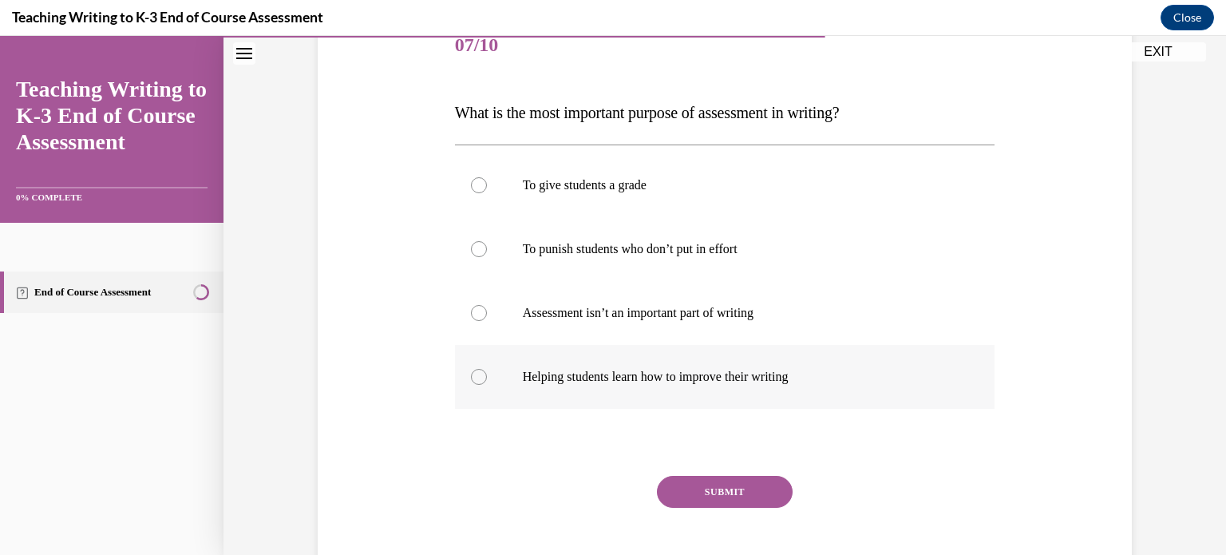
click at [654, 382] on p "Helping students learn how to improve their writing" at bounding box center [739, 377] width 432 height 16
click at [487, 382] on input "Helping students learn how to improve their writing" at bounding box center [479, 377] width 16 height 16
radio input "true"
click at [712, 503] on button "SUBMIT" at bounding box center [725, 492] width 136 height 32
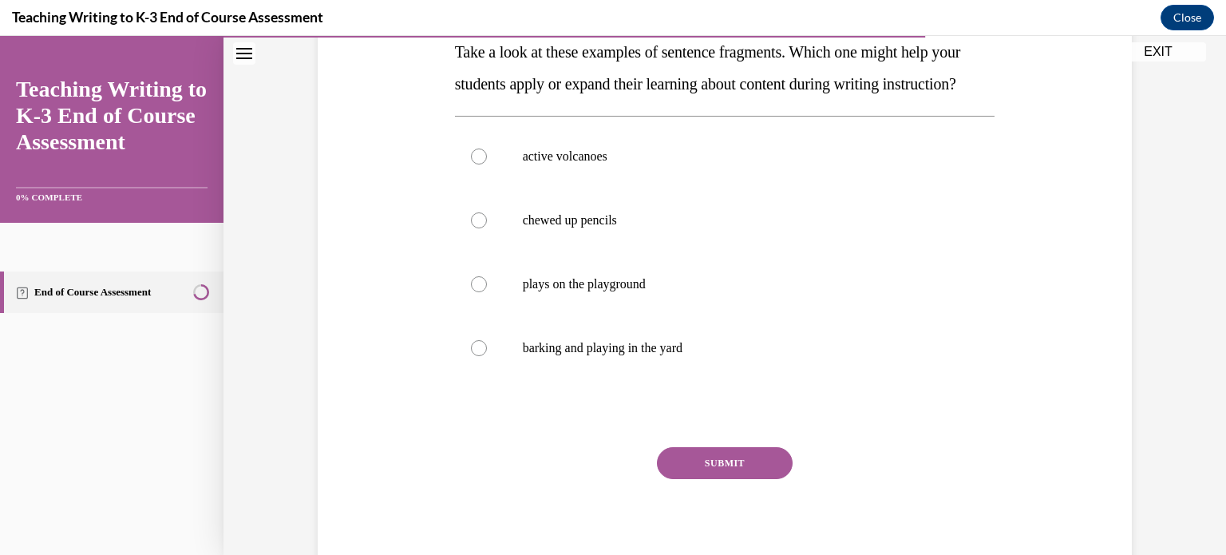
scroll to position [294, 0]
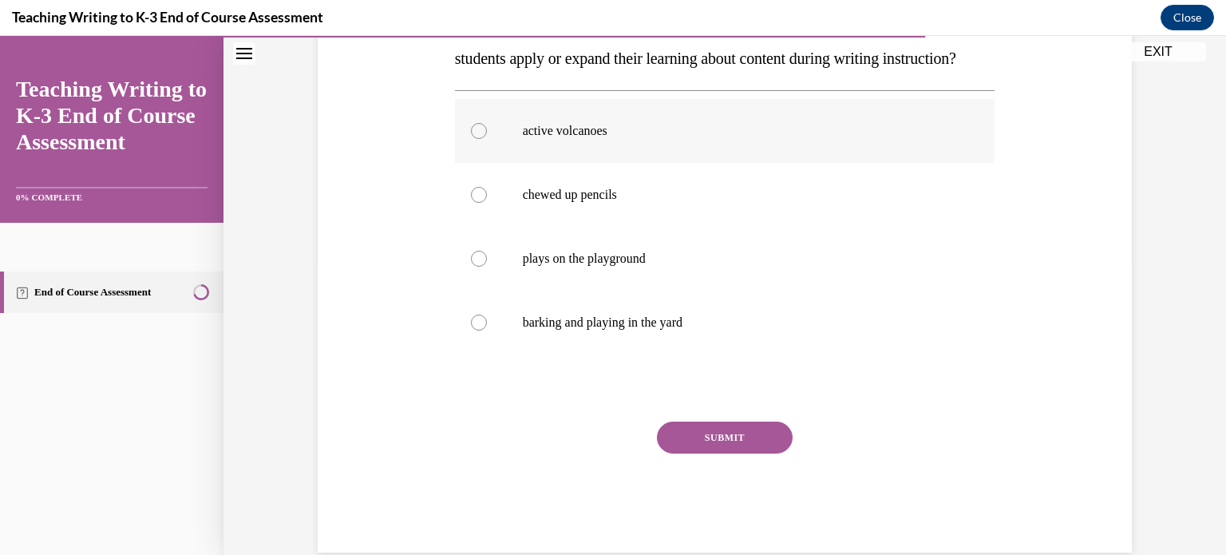
click at [648, 163] on label "active volcanoes" at bounding box center [725, 131] width 540 height 64
click at [487, 139] on input "active volcanoes" at bounding box center [479, 131] width 16 height 16
radio input "true"
click at [718, 453] on button "SUBMIT" at bounding box center [725, 437] width 136 height 32
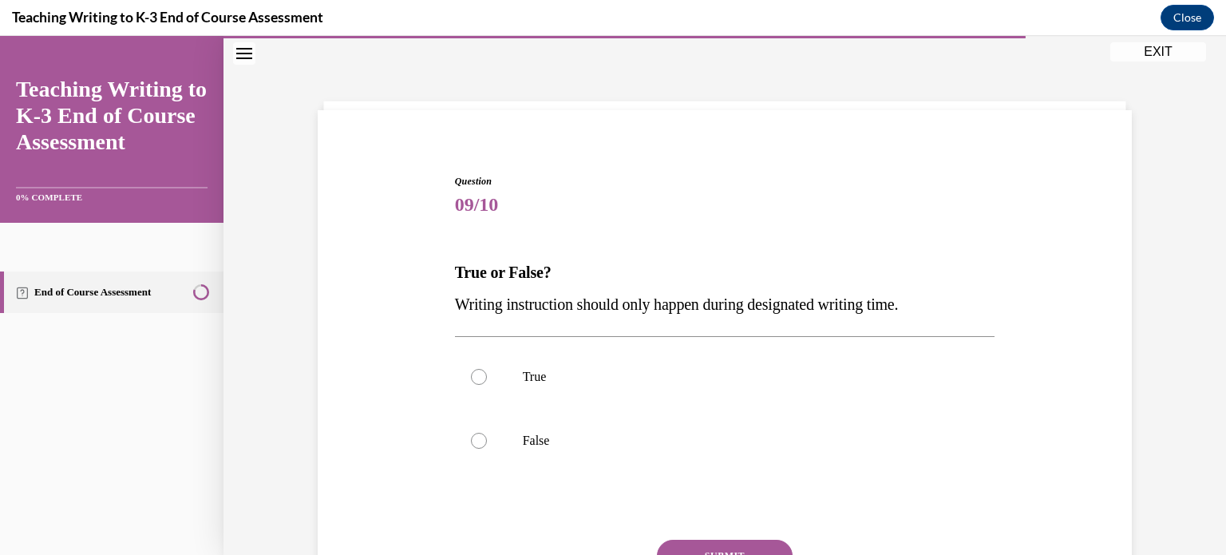
scroll to position [128, 0]
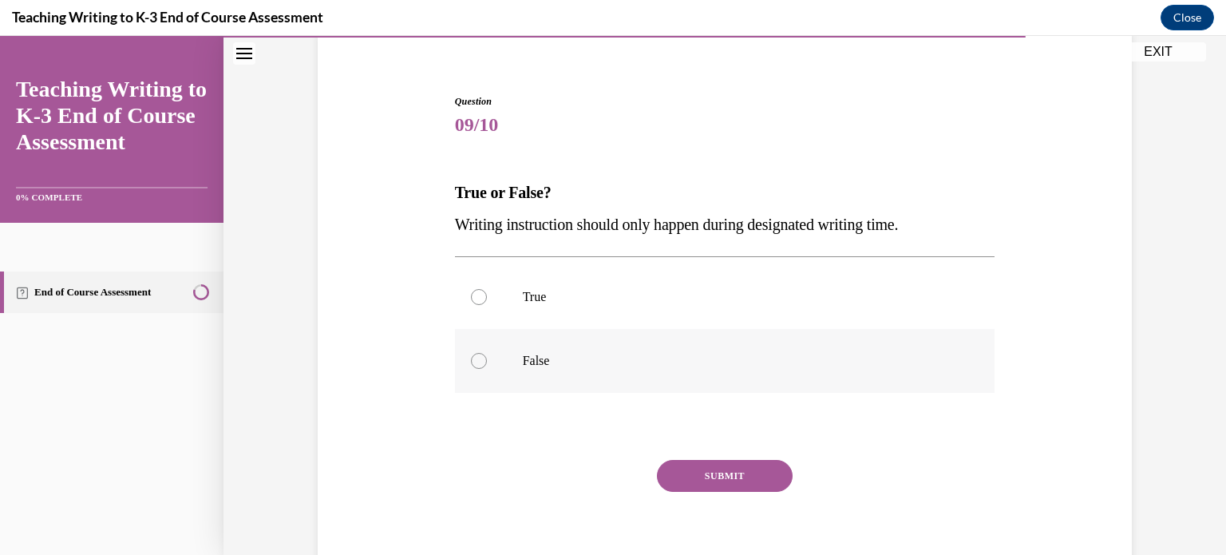
click at [645, 343] on label "False" at bounding box center [725, 361] width 540 height 64
click at [487, 353] on input "False" at bounding box center [479, 361] width 16 height 16
radio input "true"
click at [700, 477] on button "SUBMIT" at bounding box center [725, 476] width 136 height 32
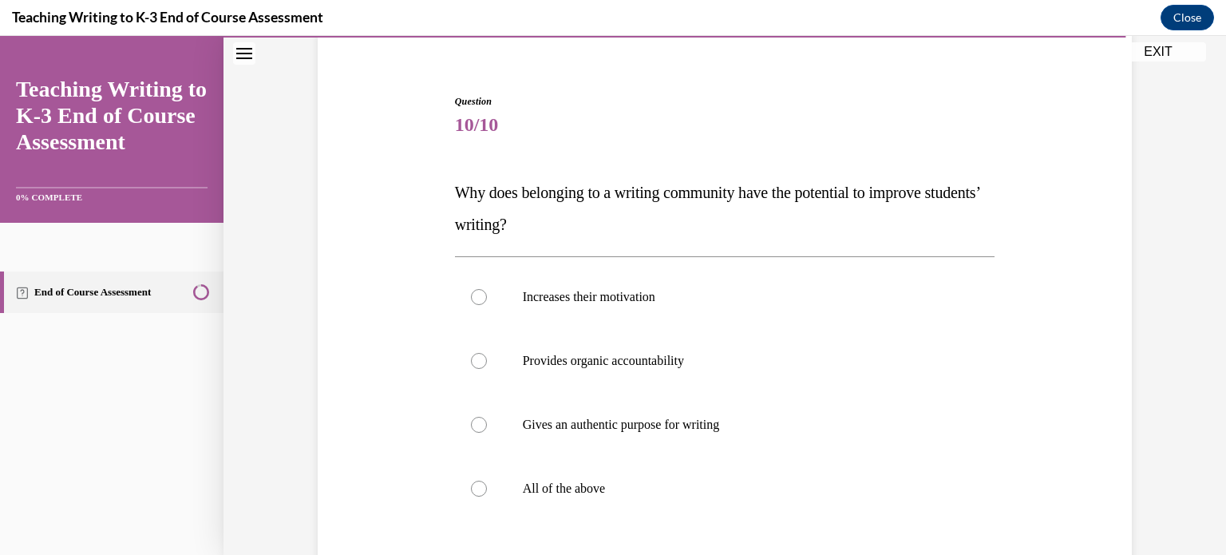
scroll to position [207, 0]
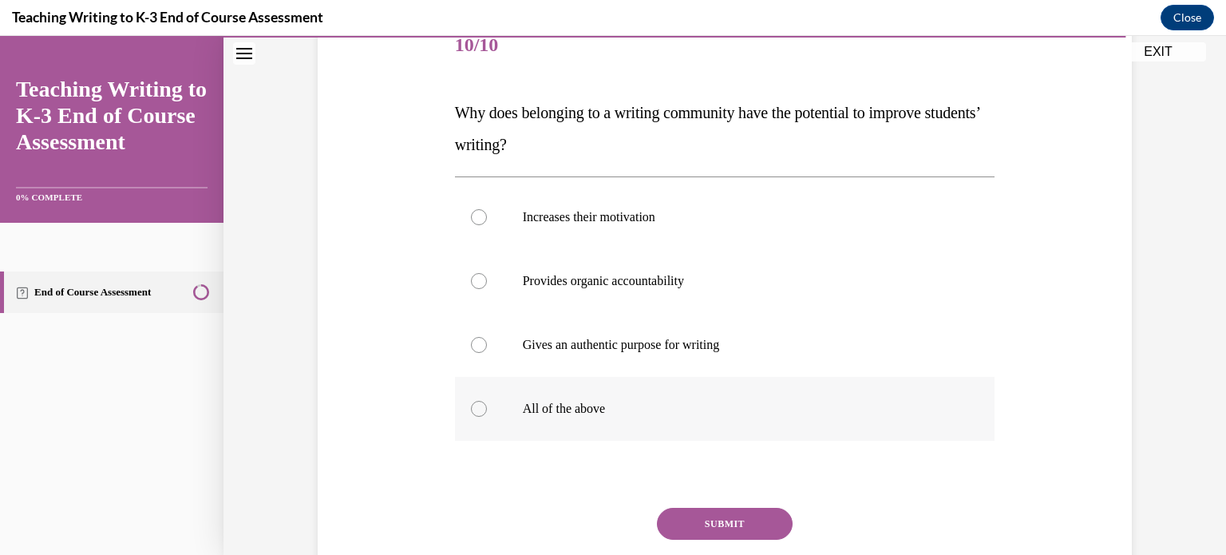
click at [577, 397] on label "All of the above" at bounding box center [725, 409] width 540 height 64
click at [487, 401] on input "All of the above" at bounding box center [479, 409] width 16 height 16
radio input "true"
click at [707, 516] on button "SUBMIT" at bounding box center [725, 523] width 136 height 32
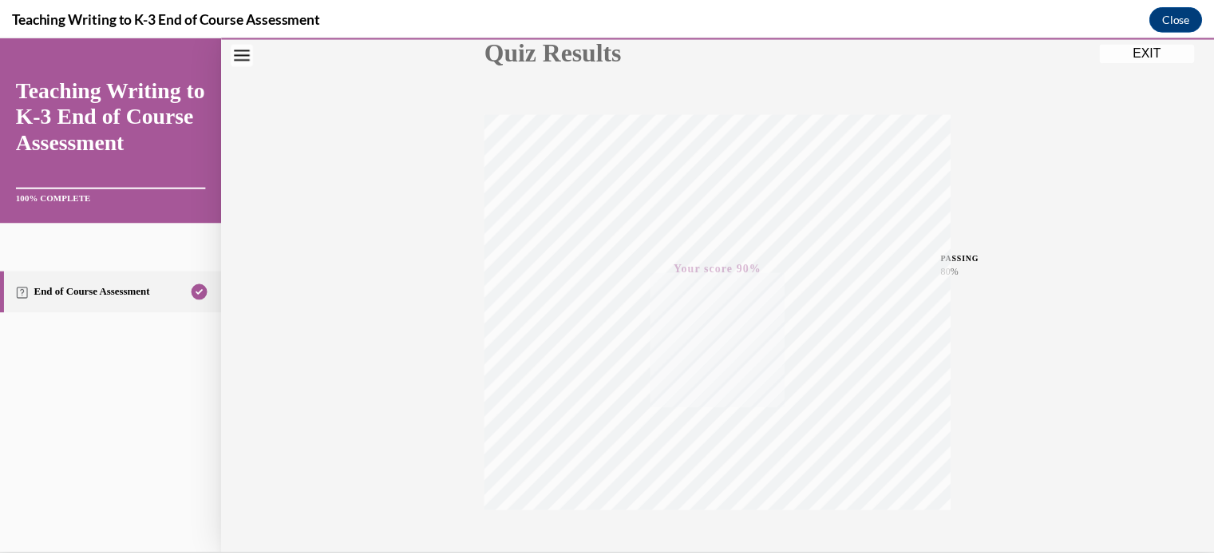
scroll to position [298, 0]
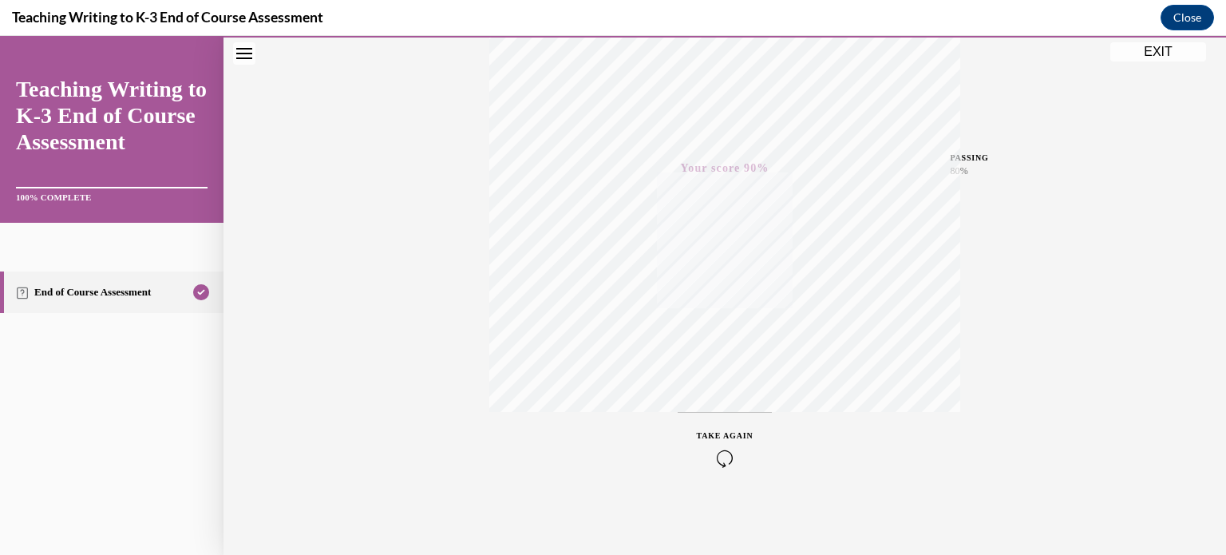
click at [1154, 45] on button "EXIT" at bounding box center [1158, 51] width 96 height 19
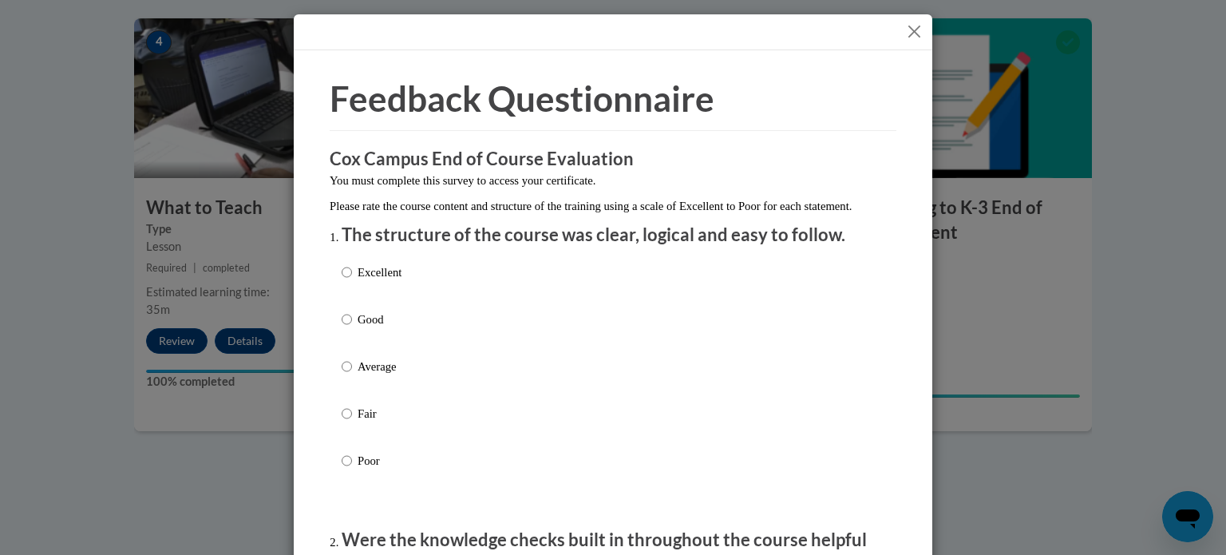
click at [904, 30] on button "Close" at bounding box center [914, 32] width 20 height 20
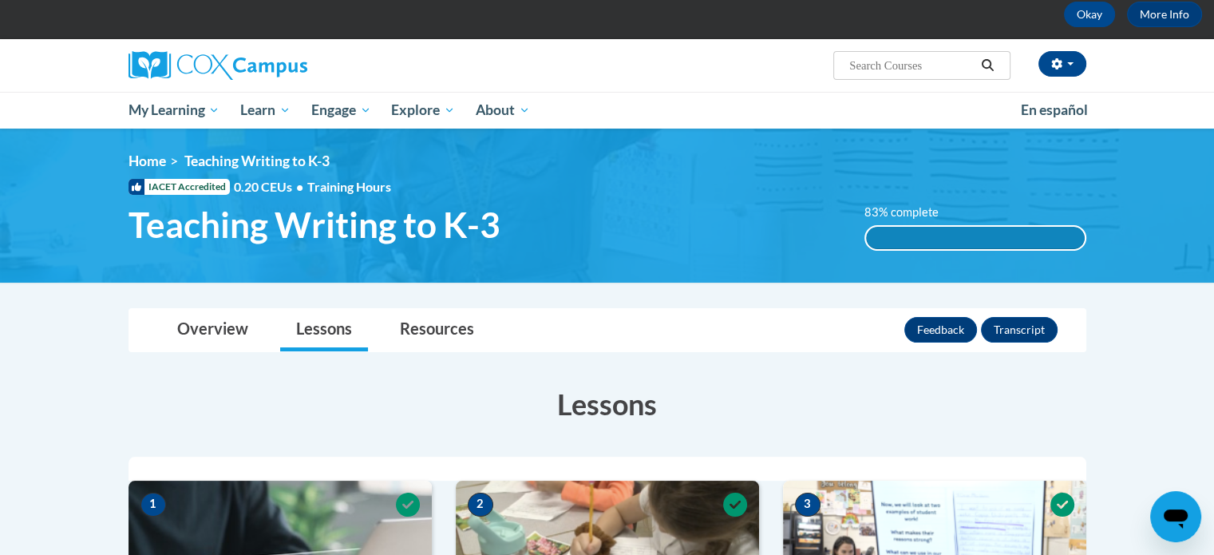
scroll to position [0, 0]
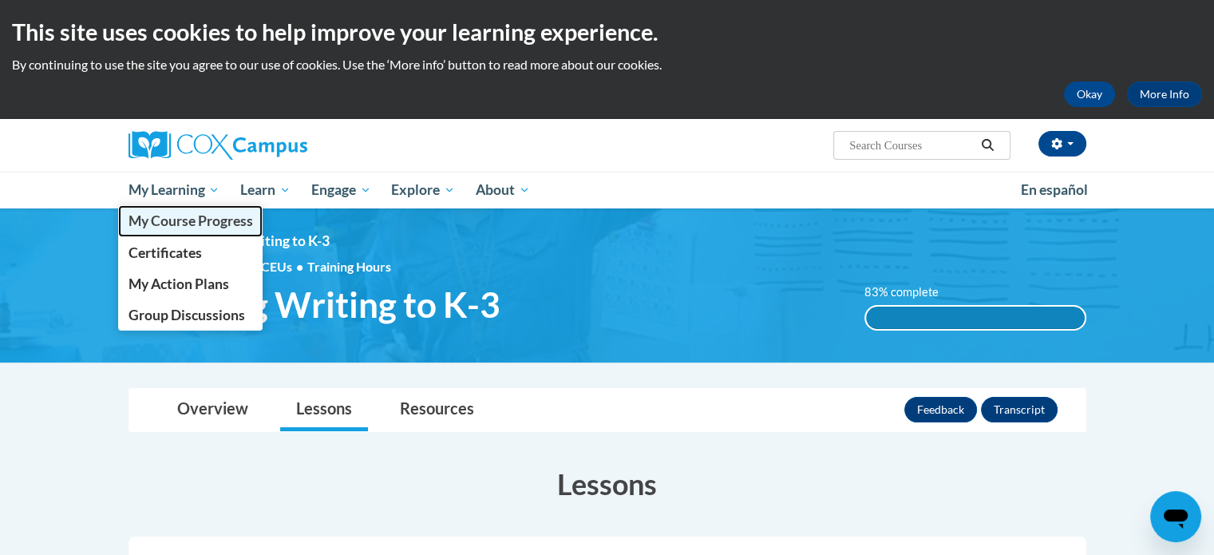
click at [197, 215] on span "My Course Progress" at bounding box center [190, 220] width 124 height 17
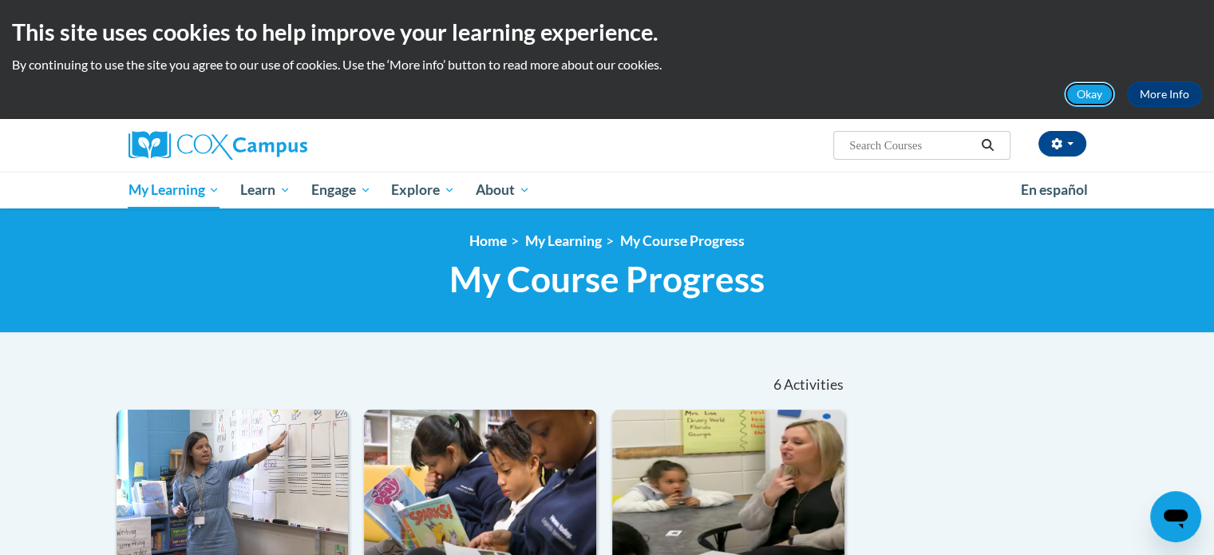
click at [1079, 90] on button "Okay" at bounding box center [1089, 94] width 51 height 26
